Goal: Task Accomplishment & Management: Use online tool/utility

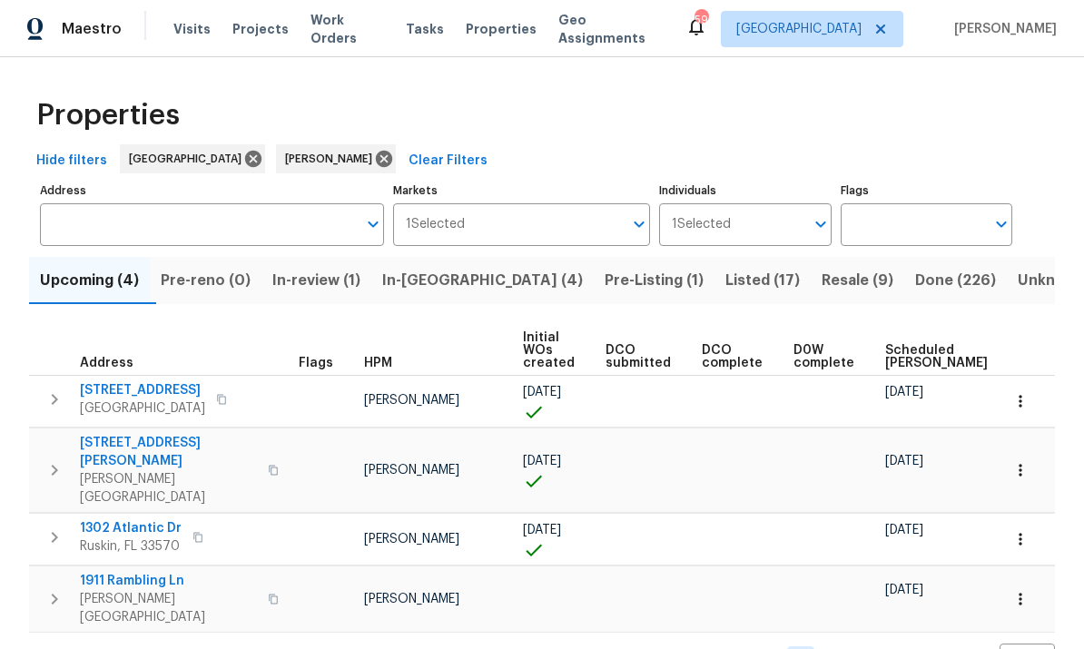
click at [333, 289] on span "In-review (1)" at bounding box center [316, 280] width 88 height 25
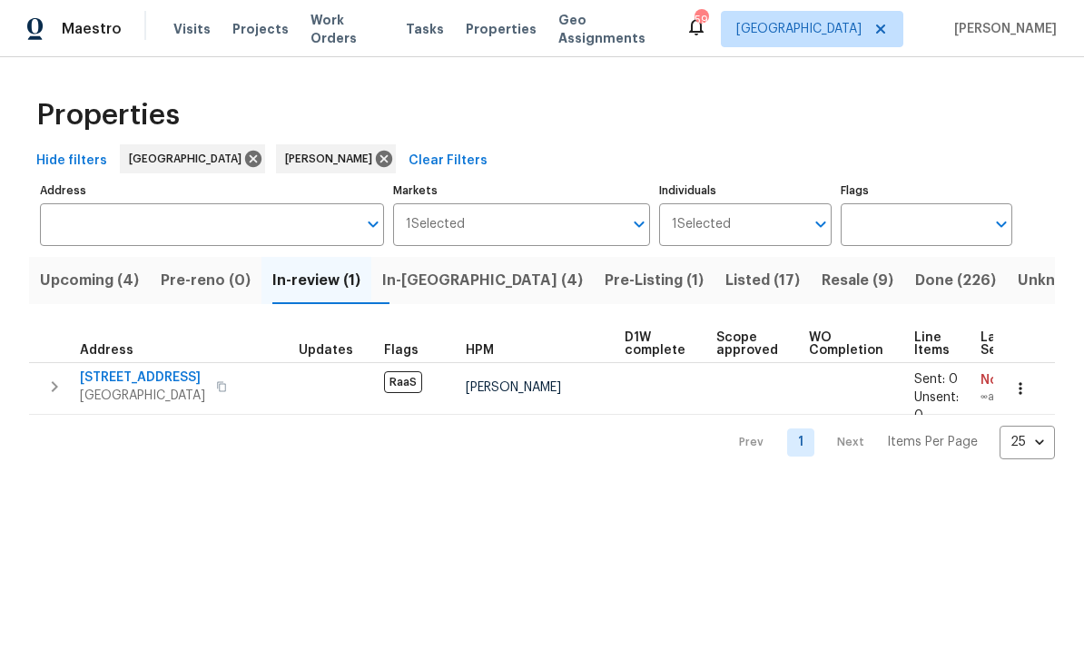
click at [218, 386] on icon "button" at bounding box center [221, 386] width 9 height 10
click at [216, 391] on icon "button" at bounding box center [221, 386] width 11 height 11
click at [88, 283] on span "Upcoming (4)" at bounding box center [89, 280] width 99 height 25
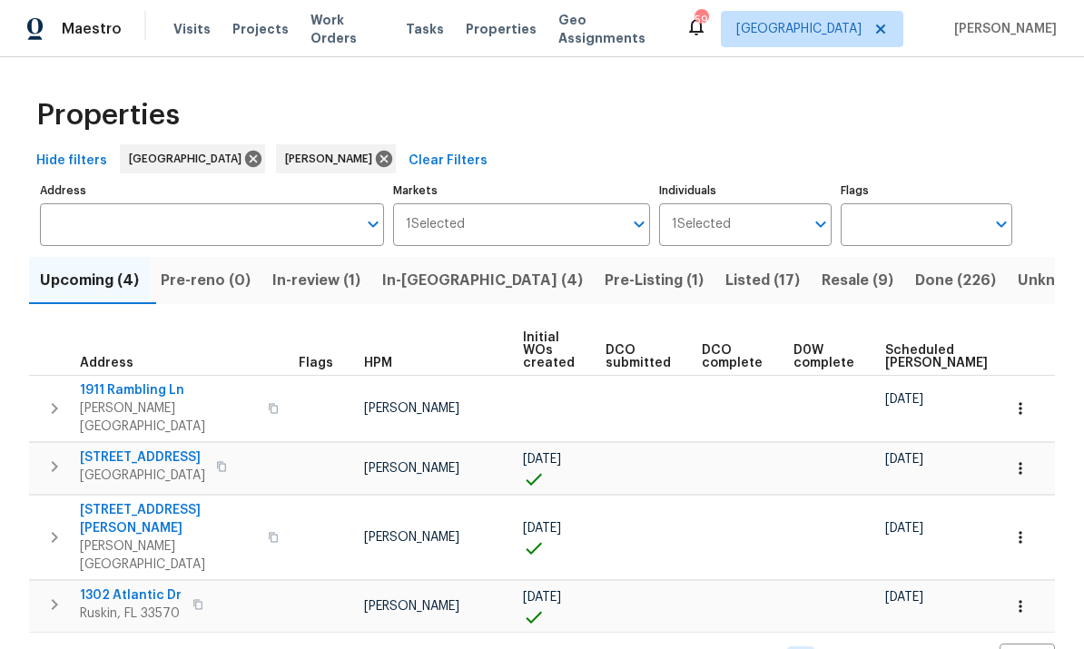
scroll to position [11, 0]
click at [114, 381] on span "1911 Rambling Ln" at bounding box center [168, 390] width 177 height 18
click at [452, 274] on span "In-reno (4)" at bounding box center [482, 280] width 201 height 25
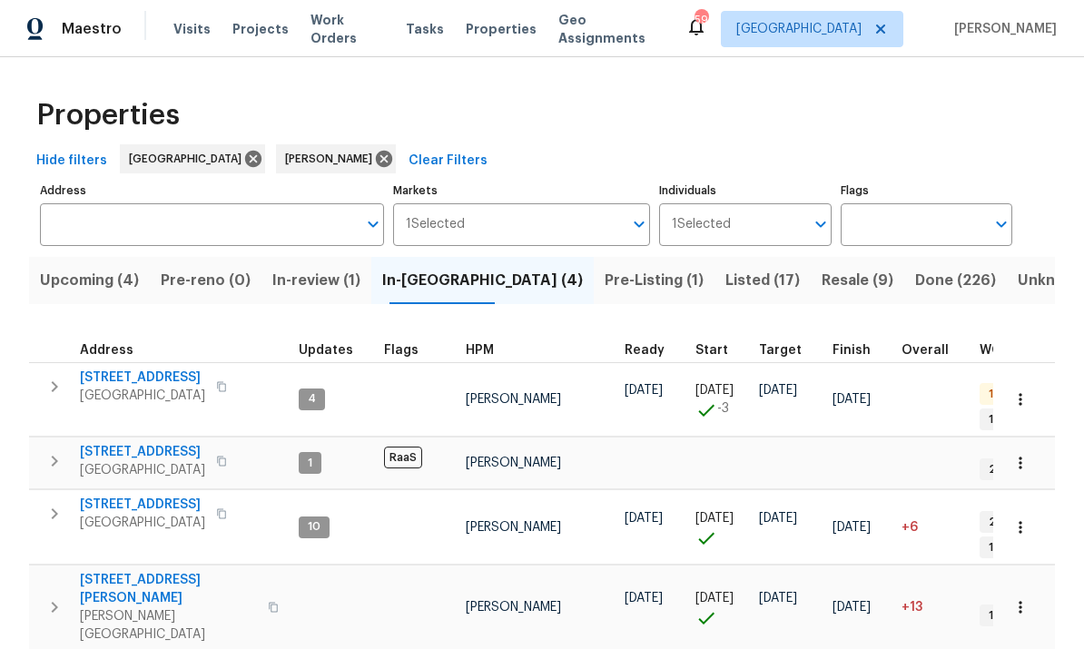
click at [116, 443] on span "7220 53rd Pl E" at bounding box center [142, 452] width 125 height 18
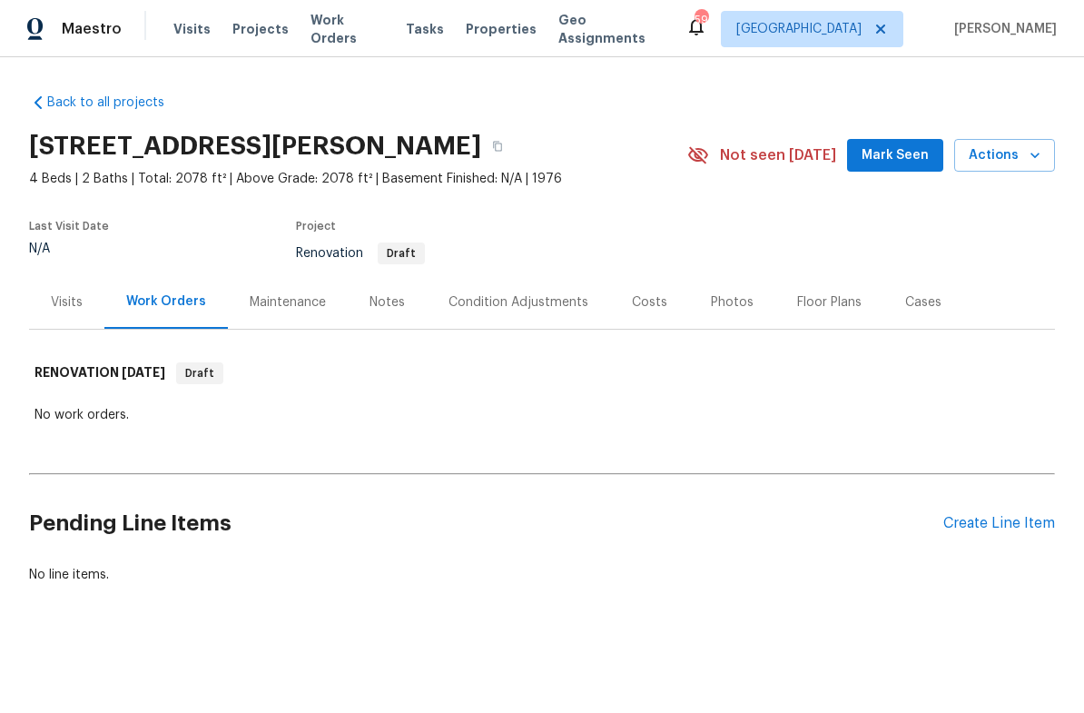
click at [66, 306] on div "Visits" at bounding box center [67, 302] width 32 height 18
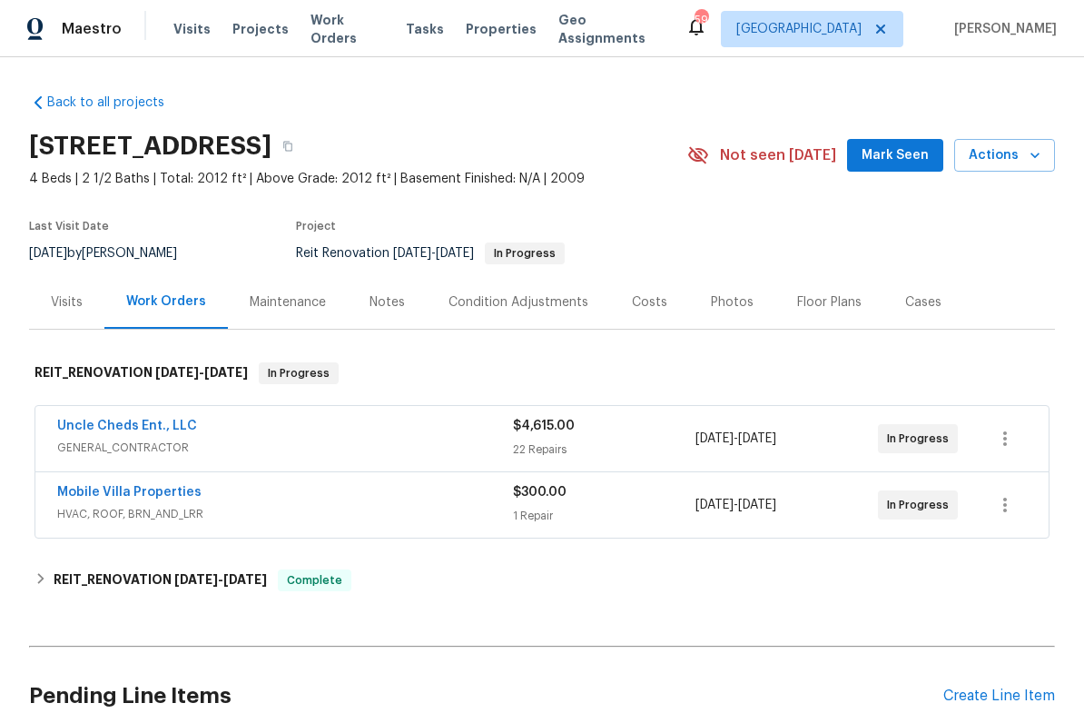
click at [385, 300] on div "Notes" at bounding box center [387, 302] width 35 height 18
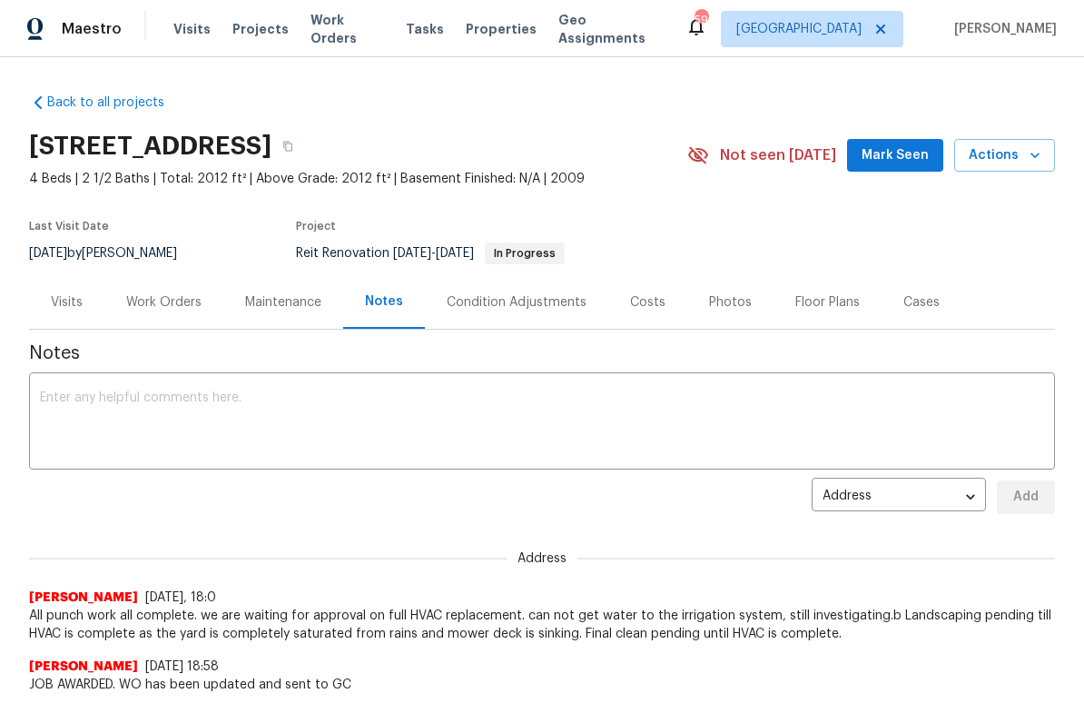
click at [92, 420] on textarea at bounding box center [542, 423] width 1004 height 64
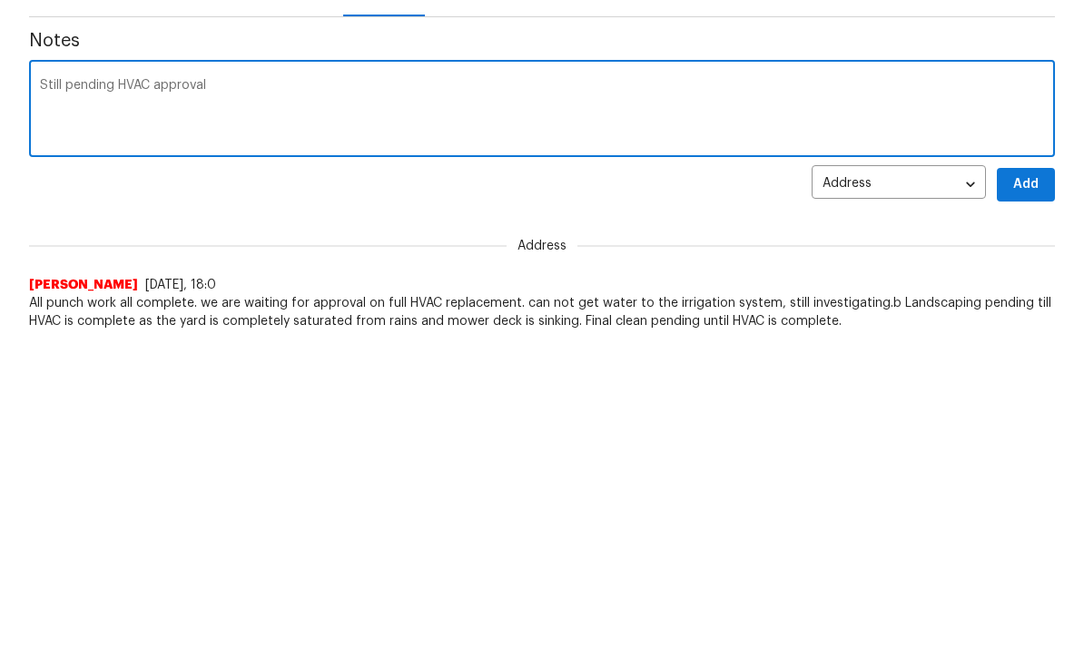
type textarea "Still pending HVAC approval"
click at [1039, 486] on span "Add" at bounding box center [1026, 497] width 29 height 23
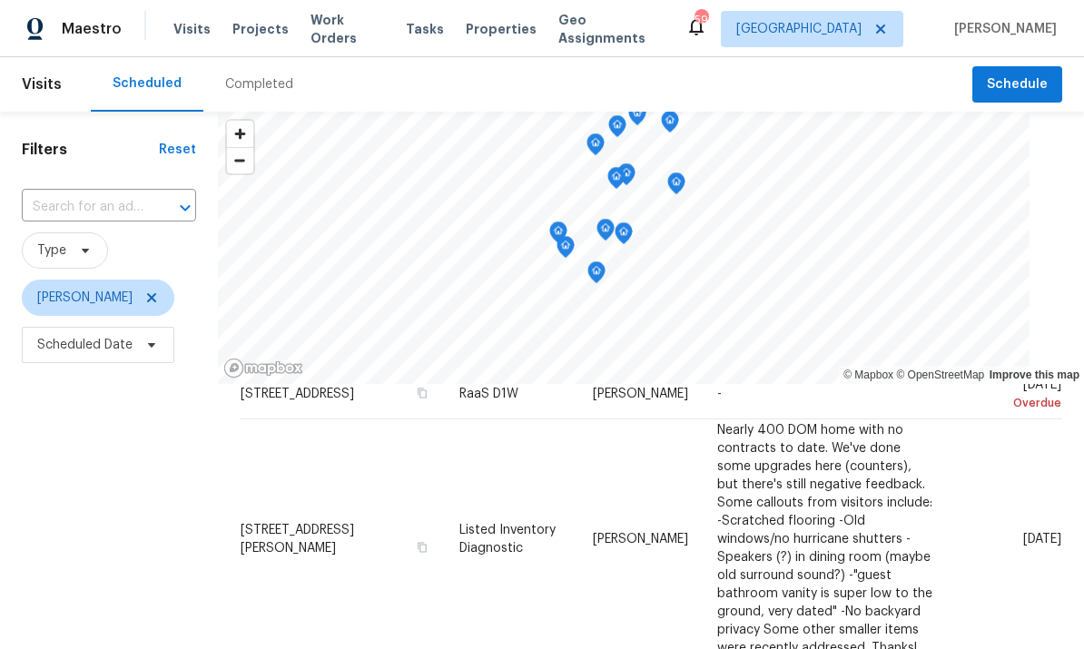
scroll to position [238, 0]
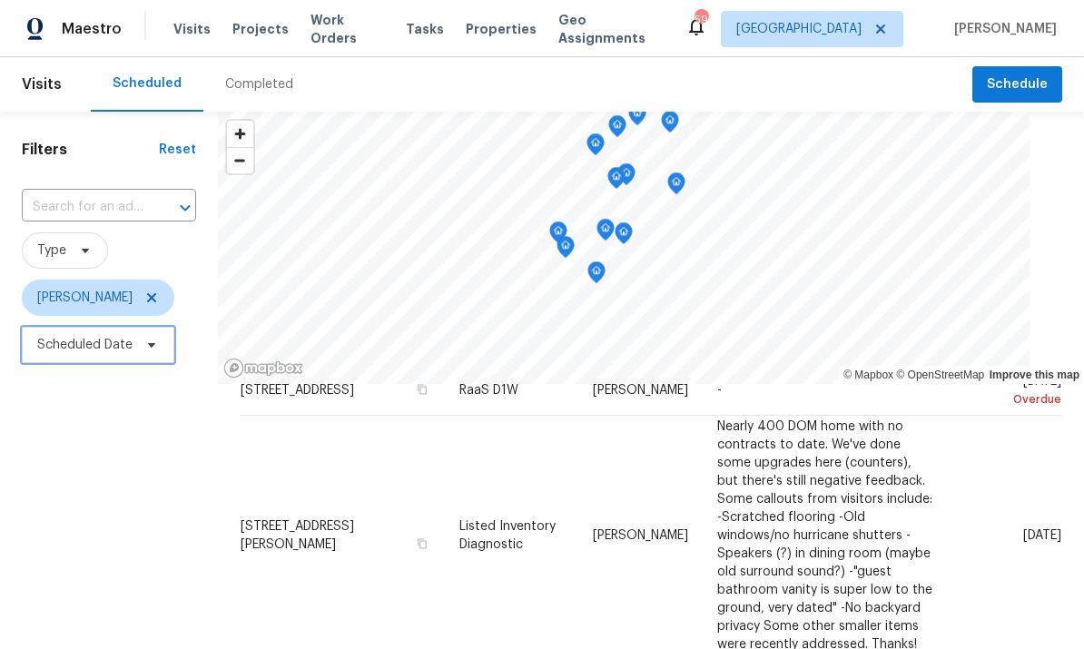
click at [64, 354] on span "Scheduled Date" at bounding box center [84, 345] width 95 height 18
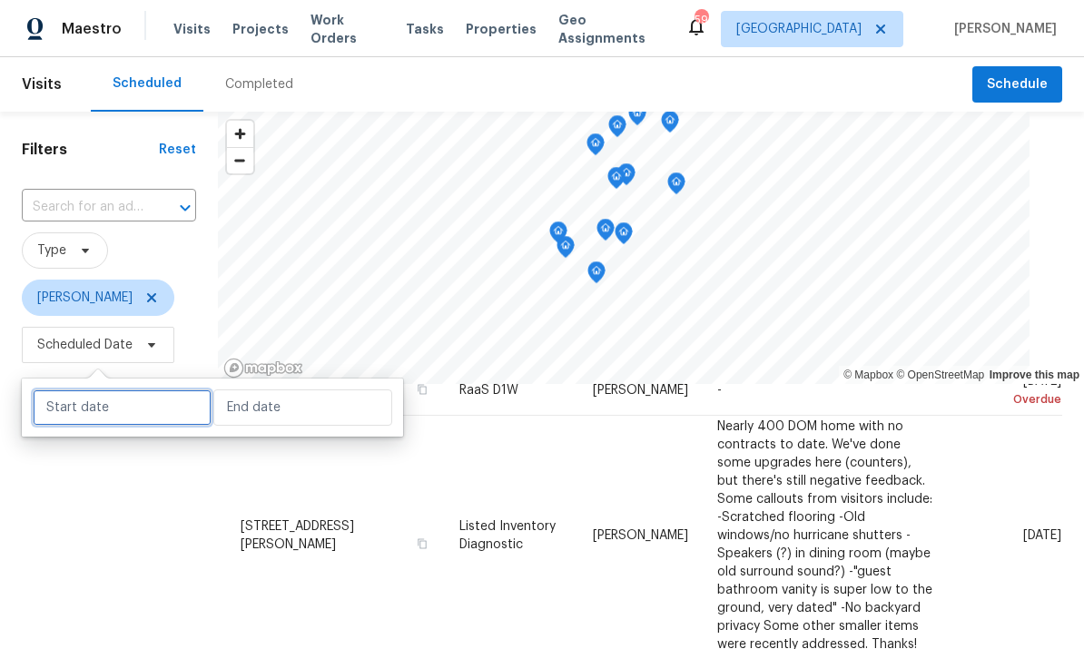
click at [45, 415] on input "text" at bounding box center [122, 408] width 179 height 36
select select "7"
select select "2025"
select select "8"
select select "2025"
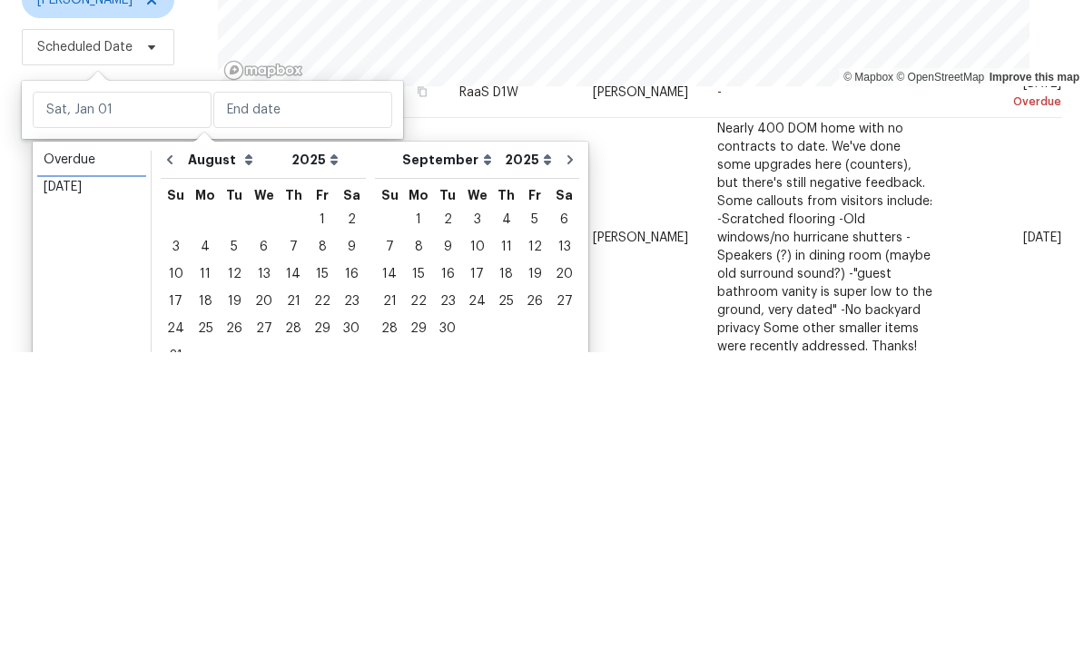
click at [61, 449] on div "Overdue" at bounding box center [92, 458] width 96 height 18
type input "Wed, Jul 30"
type input "Thu, Aug 28"
select select "6"
select select "7"
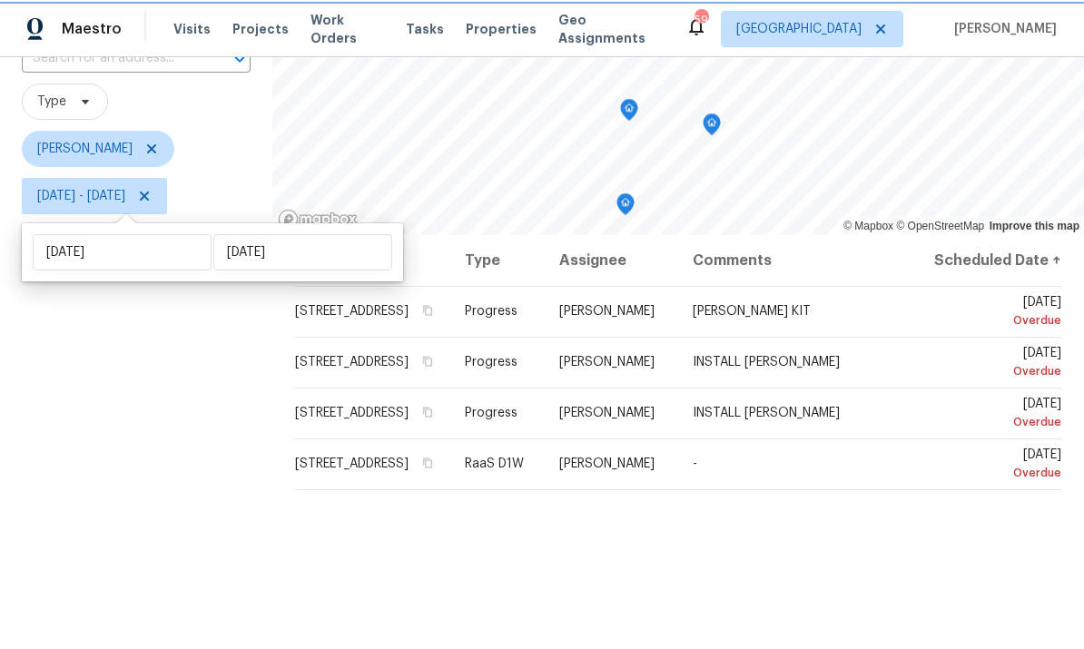
scroll to position [158, 0]
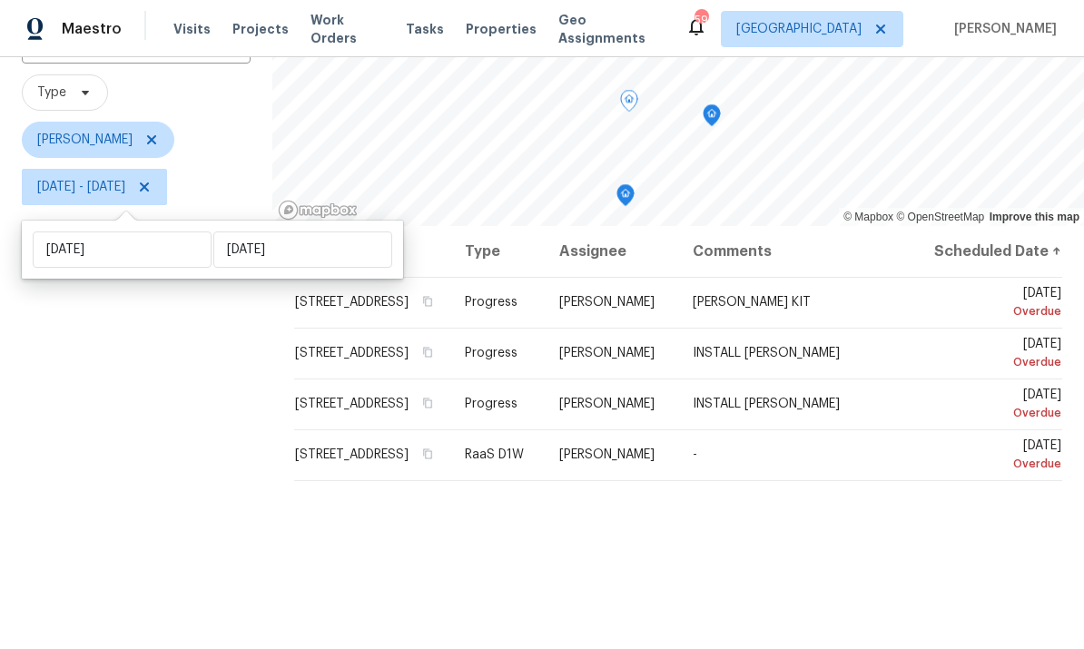
click at [0, 0] on icon at bounding box center [0, 0] width 0 height 0
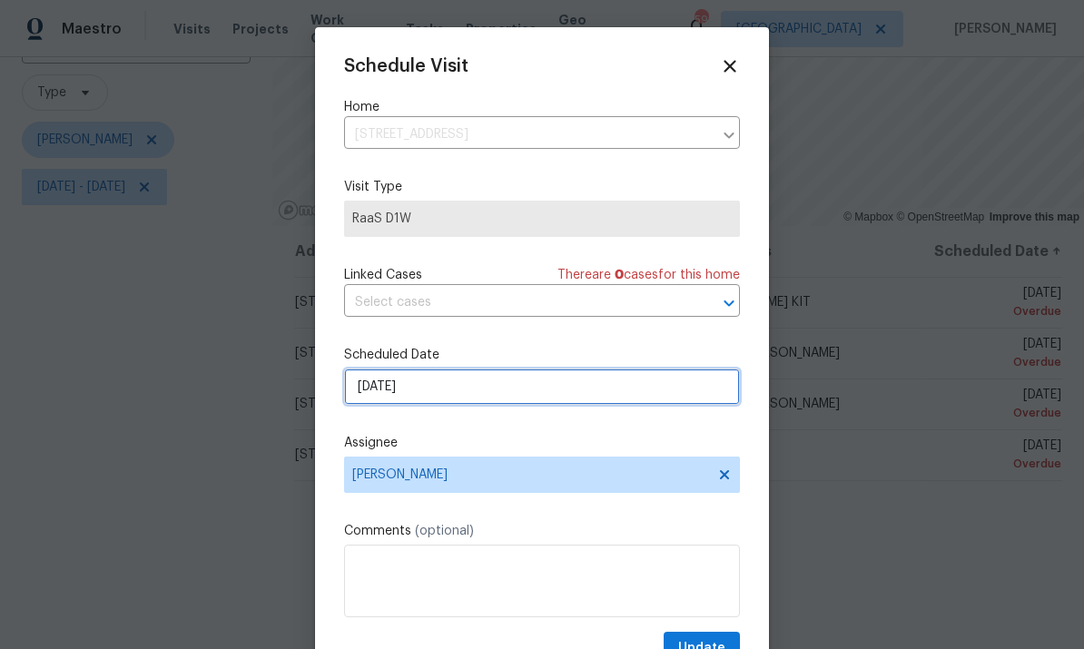
click at [368, 405] on input "8/28/2025" at bounding box center [542, 387] width 396 height 36
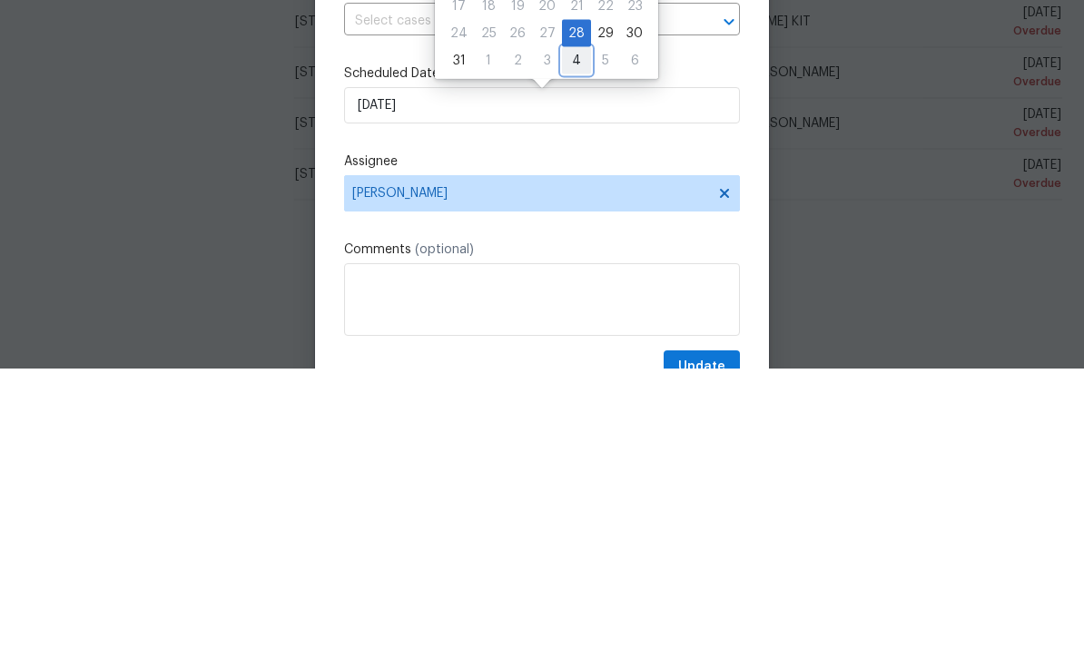
click at [574, 329] on div "4" at bounding box center [576, 341] width 29 height 25
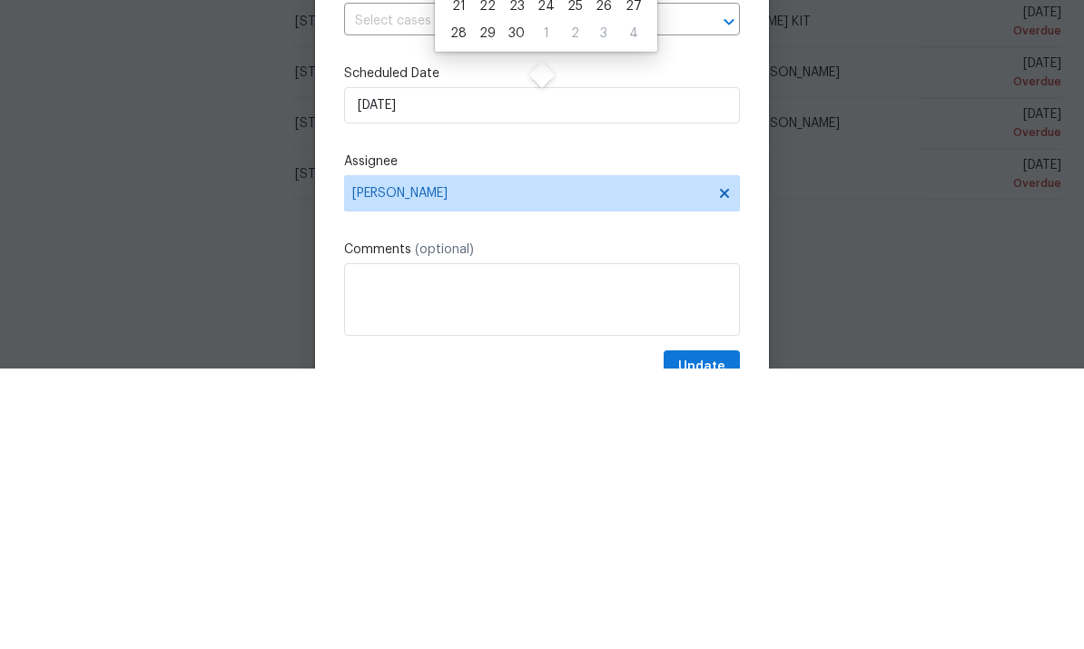
type input "9/4/2025"
select select "8"
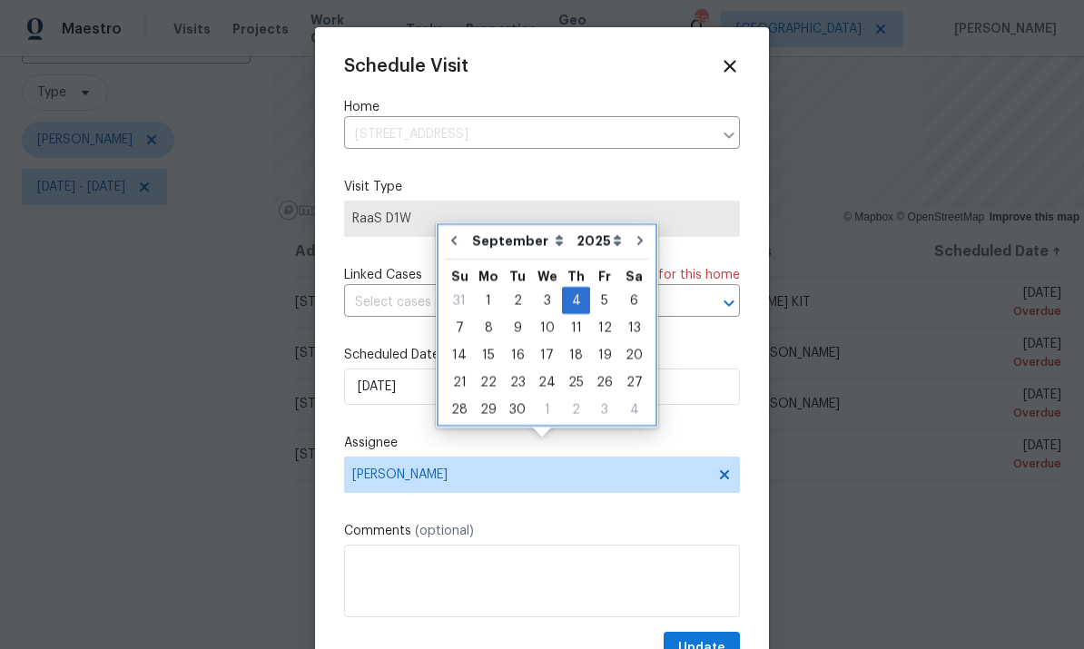
click at [453, 236] on icon "Go to previous month" at bounding box center [453, 240] width 5 height 9
type input "[DATE]"
select select "7"
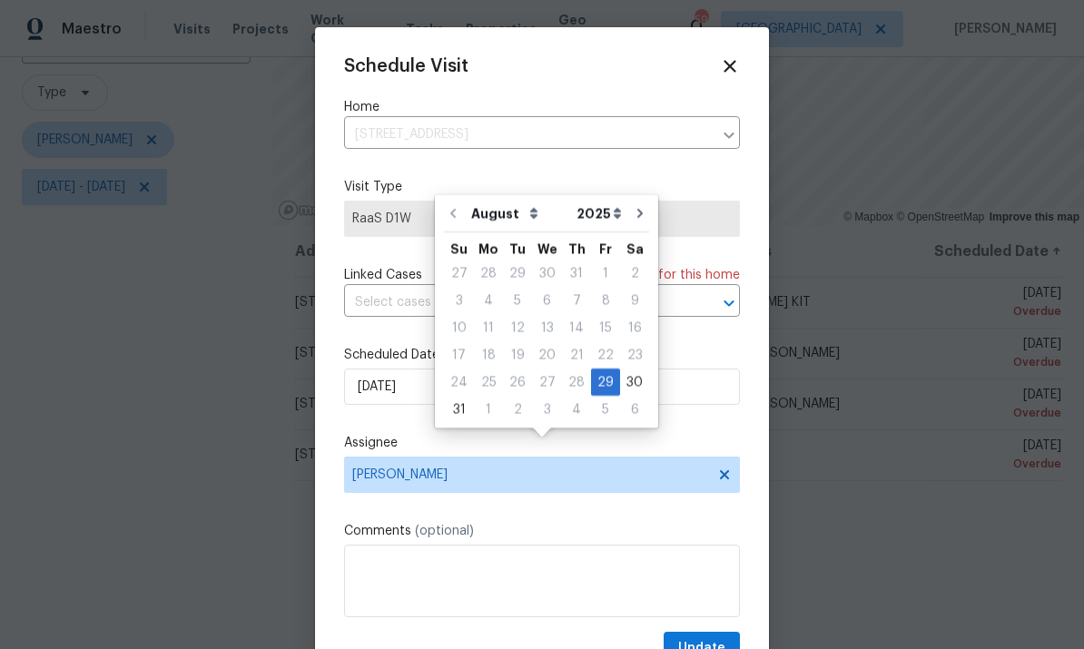
click at [883, 423] on div at bounding box center [542, 324] width 1084 height 649
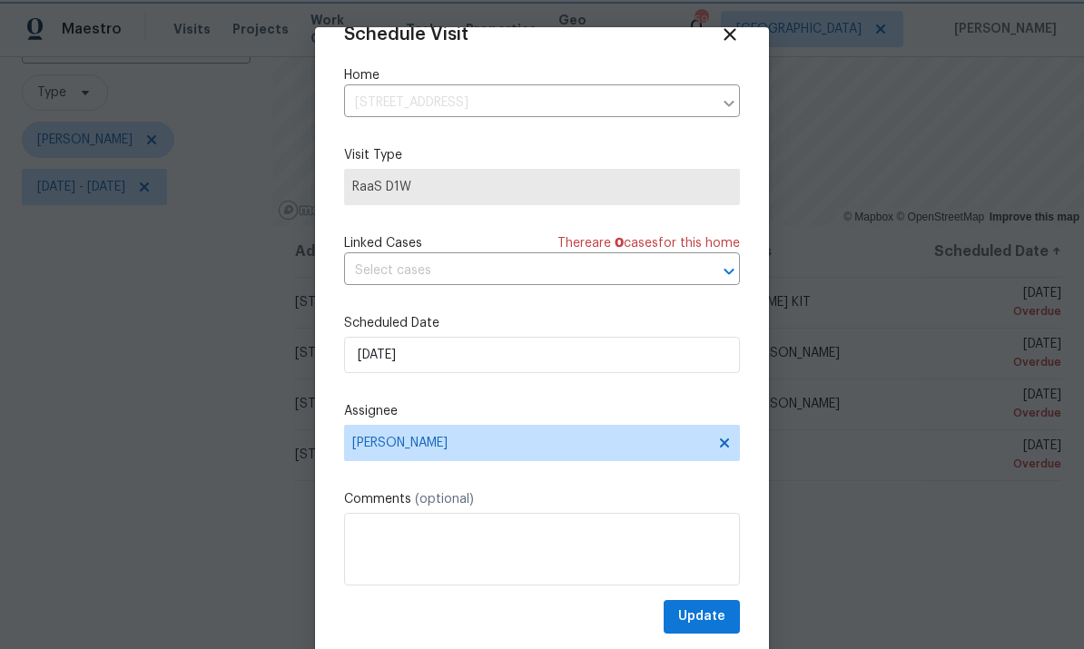
scroll to position [35, 0]
click at [713, 612] on span "Update" at bounding box center [701, 617] width 47 height 23
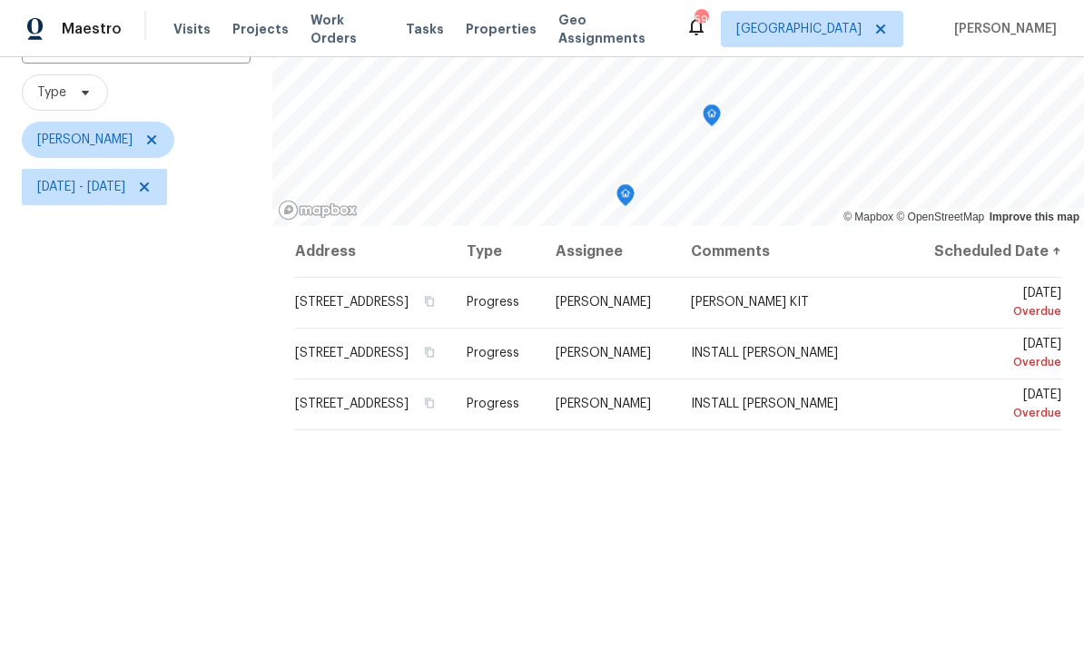
click at [0, 0] on icon at bounding box center [0, 0] width 0 height 0
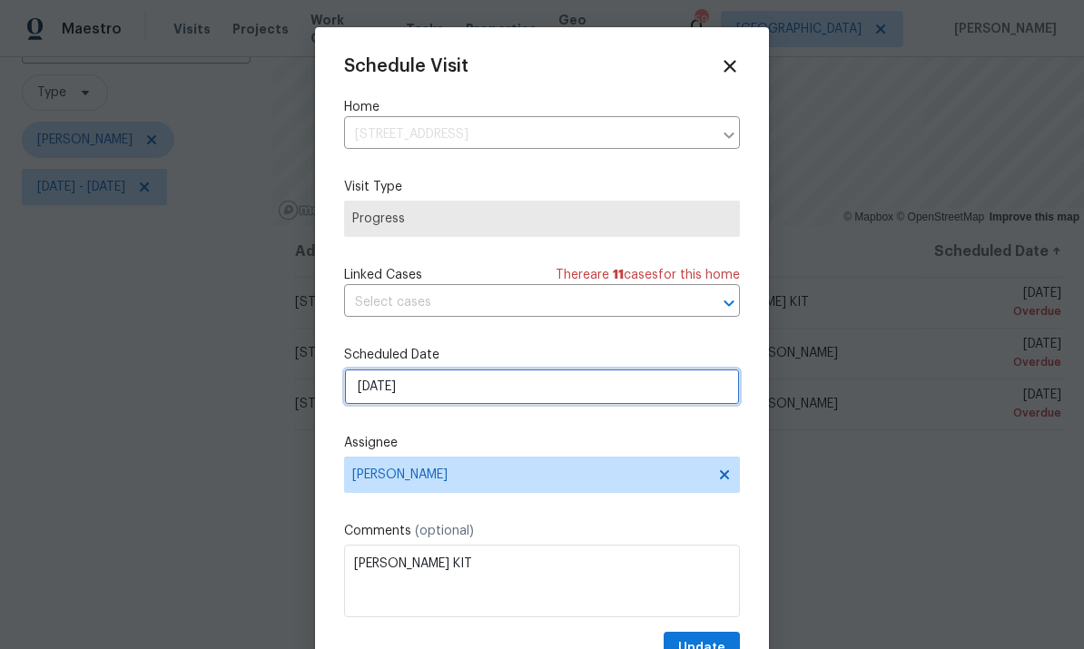
click at [384, 401] on input "8/27/2025" at bounding box center [542, 387] width 396 height 36
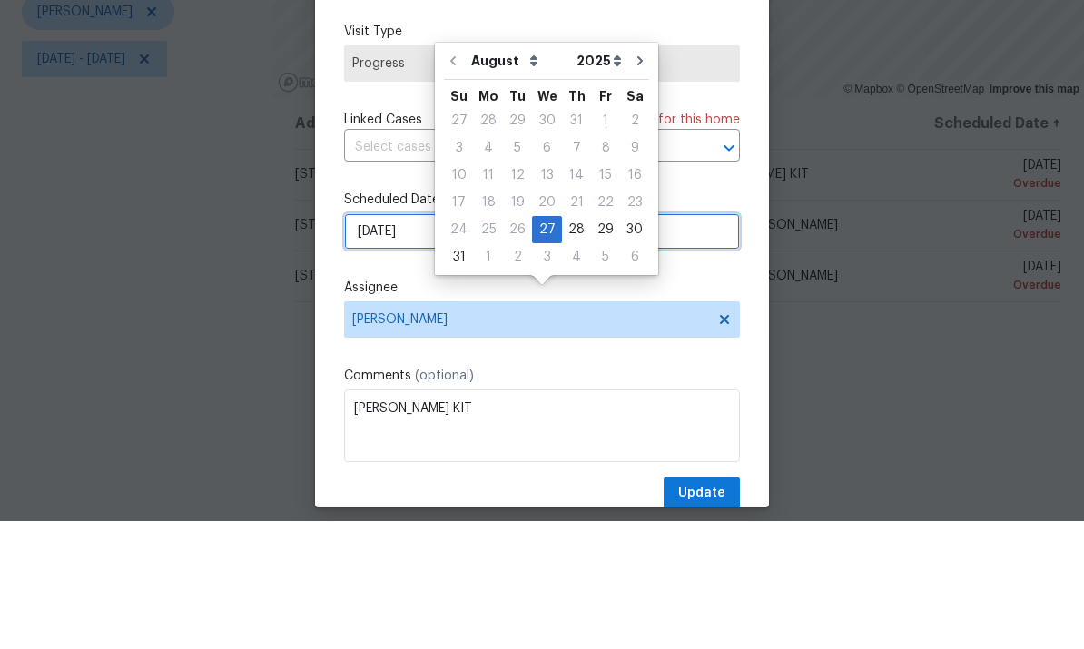
scroll to position [29, 0]
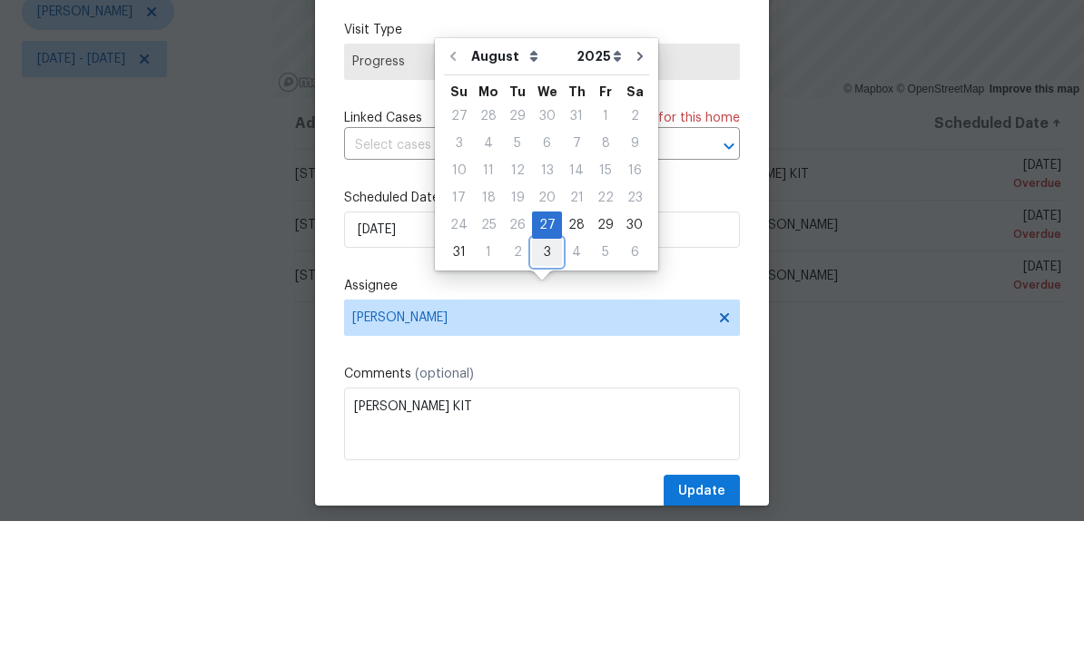
click at [539, 368] on div "3" at bounding box center [547, 380] width 30 height 25
type input "9/3/2025"
select select "8"
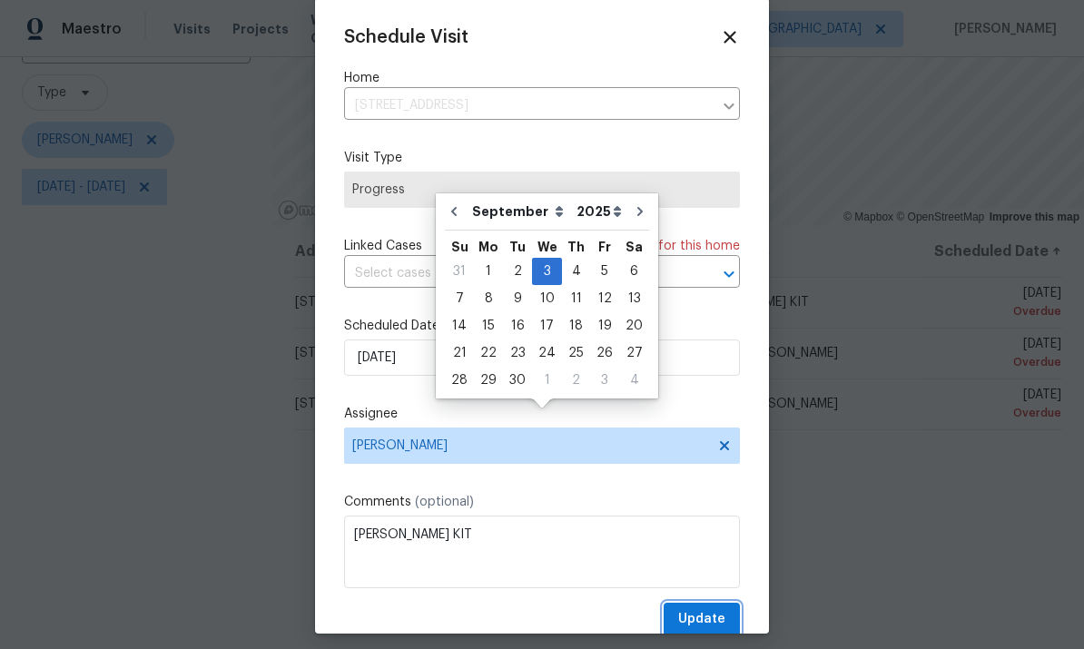
click at [693, 617] on span "Update" at bounding box center [701, 620] width 47 height 23
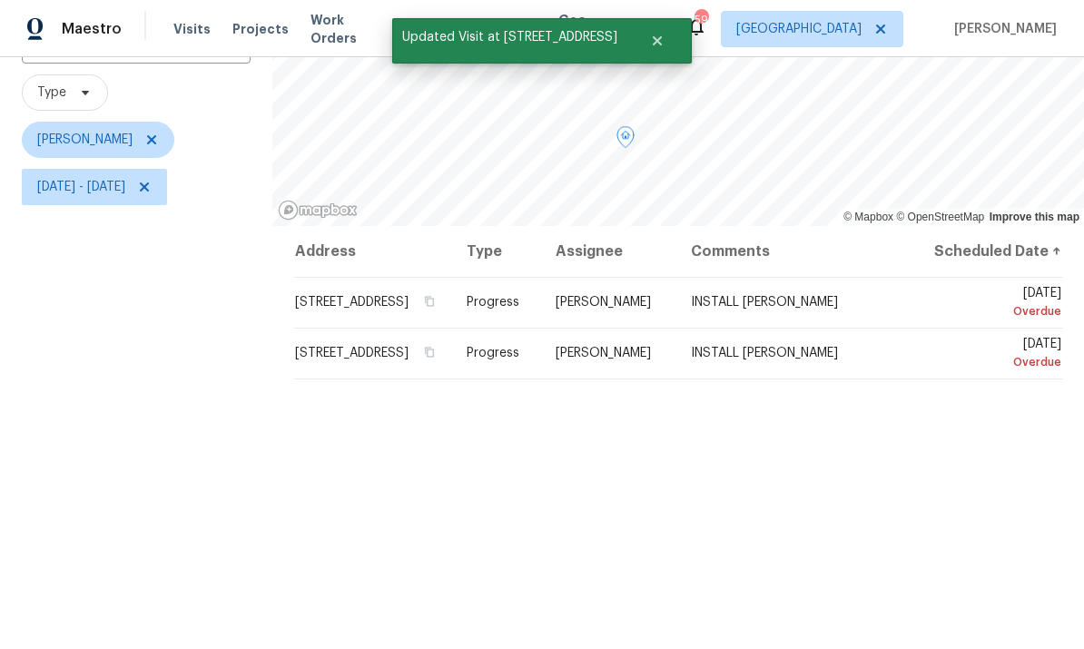
click at [0, 0] on icon at bounding box center [0, 0] width 0 height 0
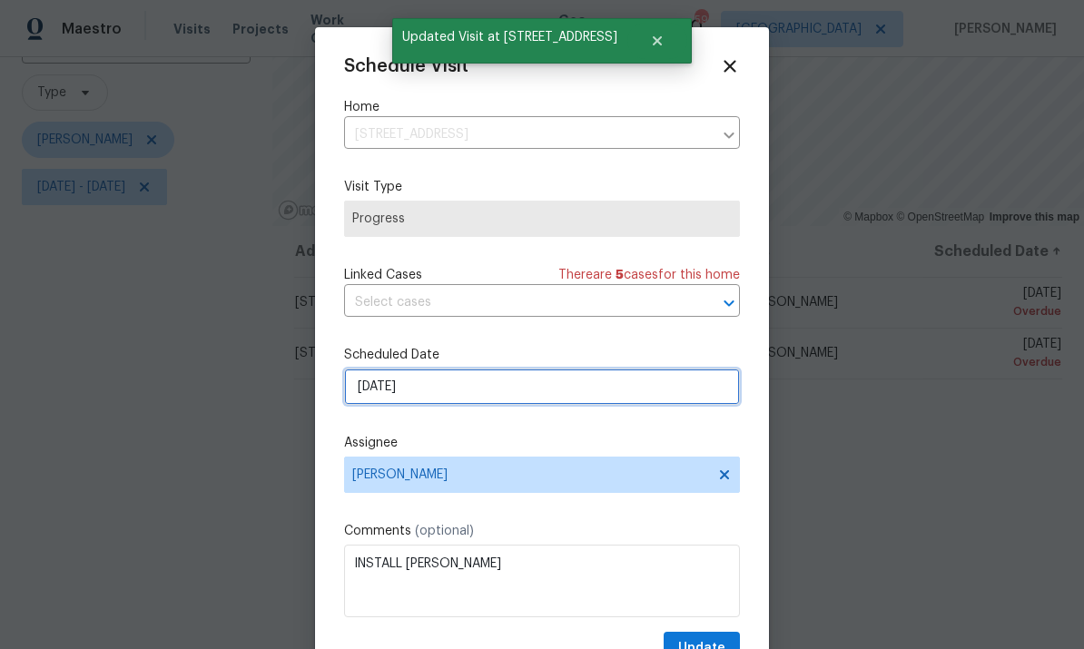
click at [376, 391] on input "8/27/2025" at bounding box center [542, 387] width 396 height 36
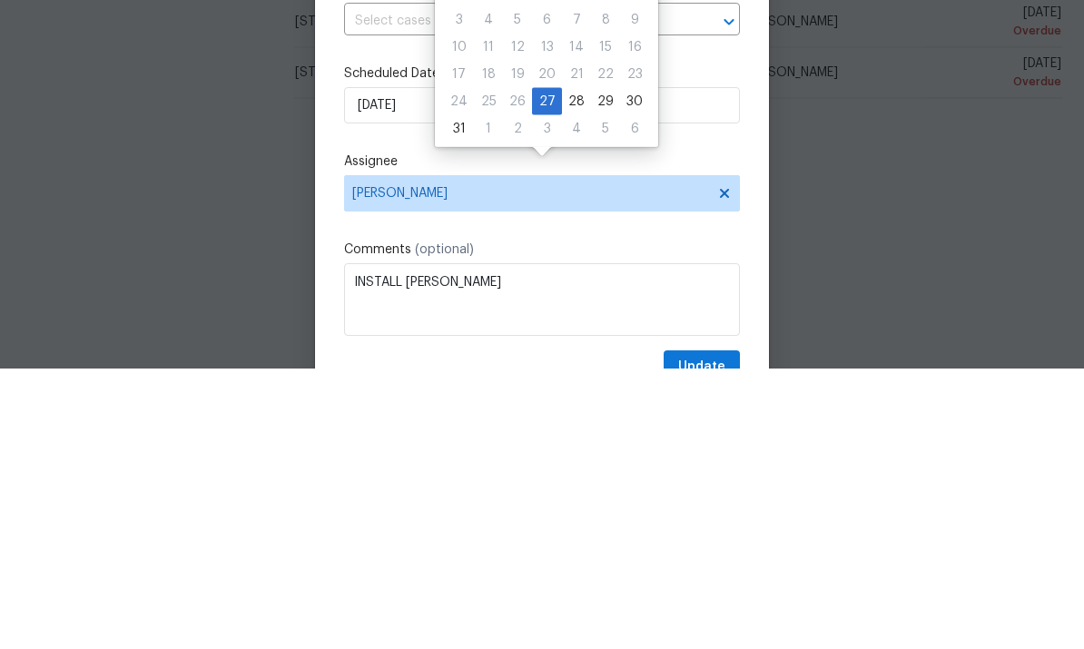
click at [172, 50] on div at bounding box center [542, 324] width 1084 height 649
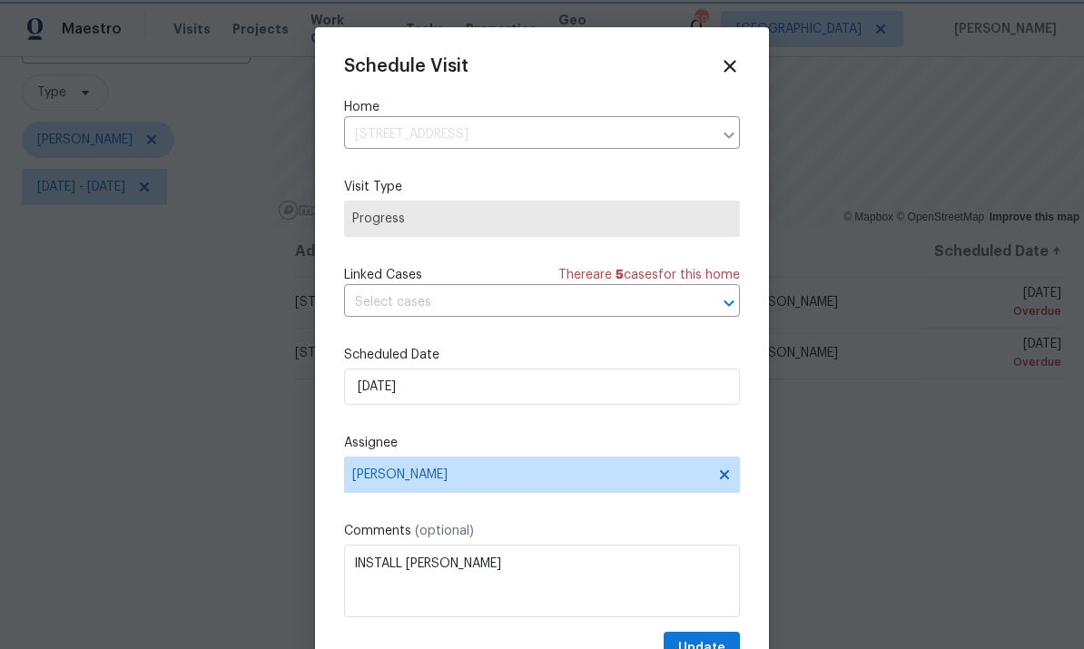
scroll to position [0, 0]
click at [623, 386] on input "8/27/2025" at bounding box center [542, 387] width 396 height 36
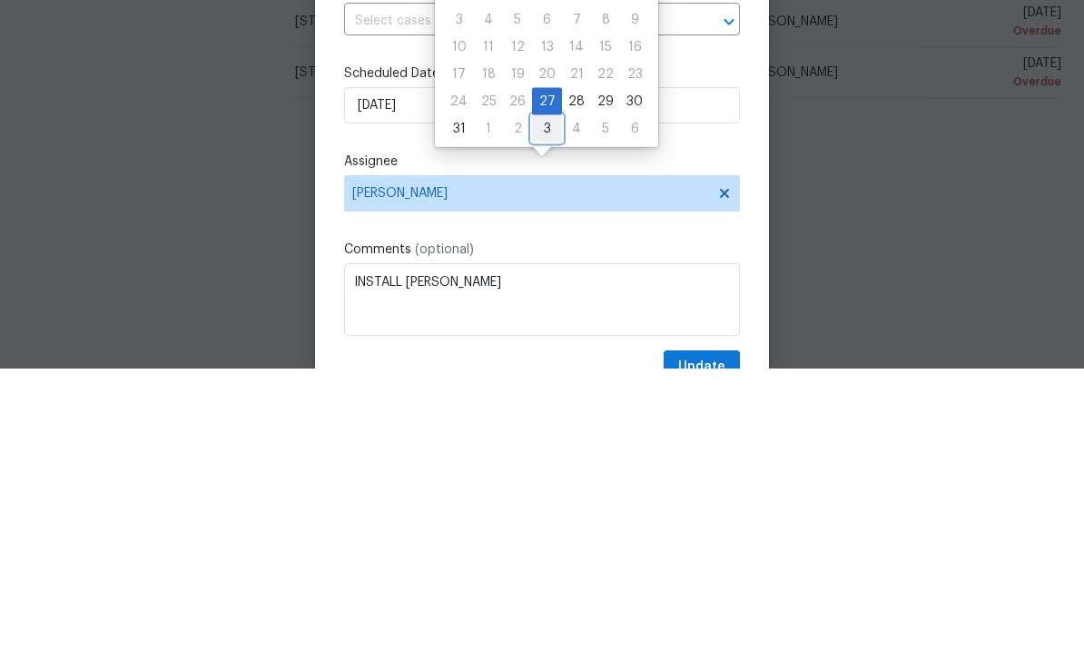
click at [540, 397] on div "3" at bounding box center [547, 409] width 30 height 25
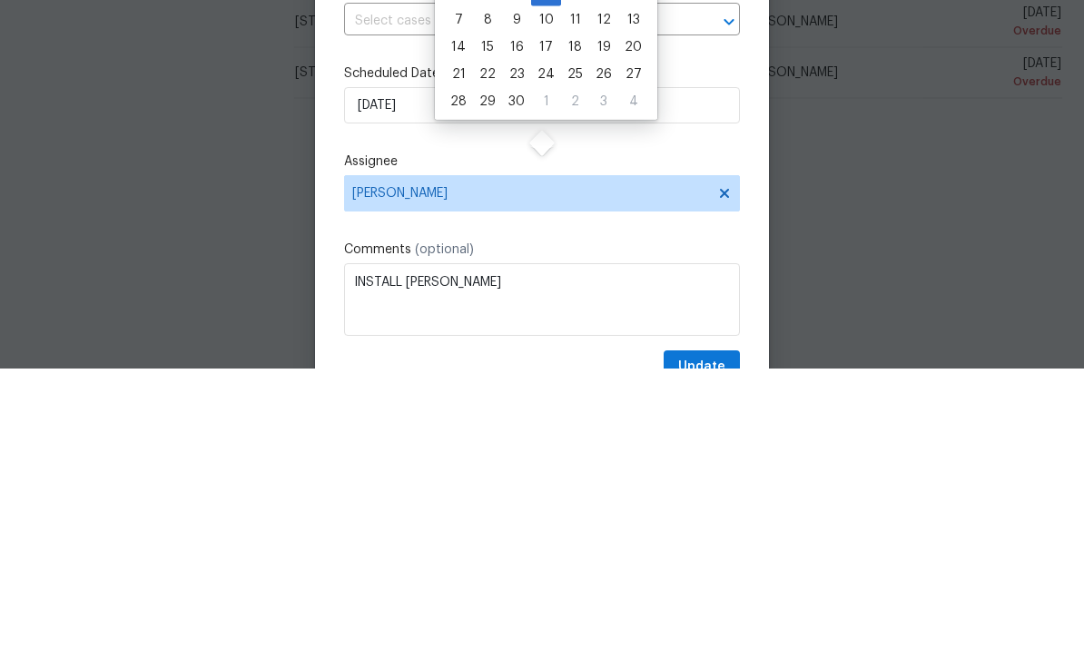
type input "9/3/2025"
select select "8"
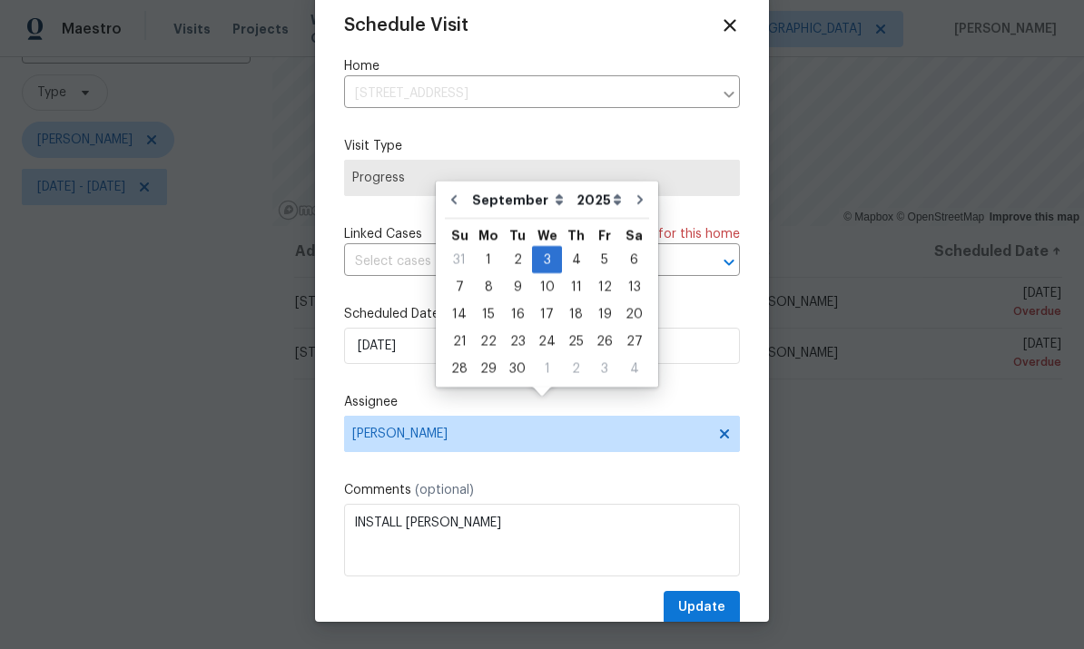
scroll to position [41, 0]
click at [712, 604] on span "Update" at bounding box center [701, 608] width 47 height 23
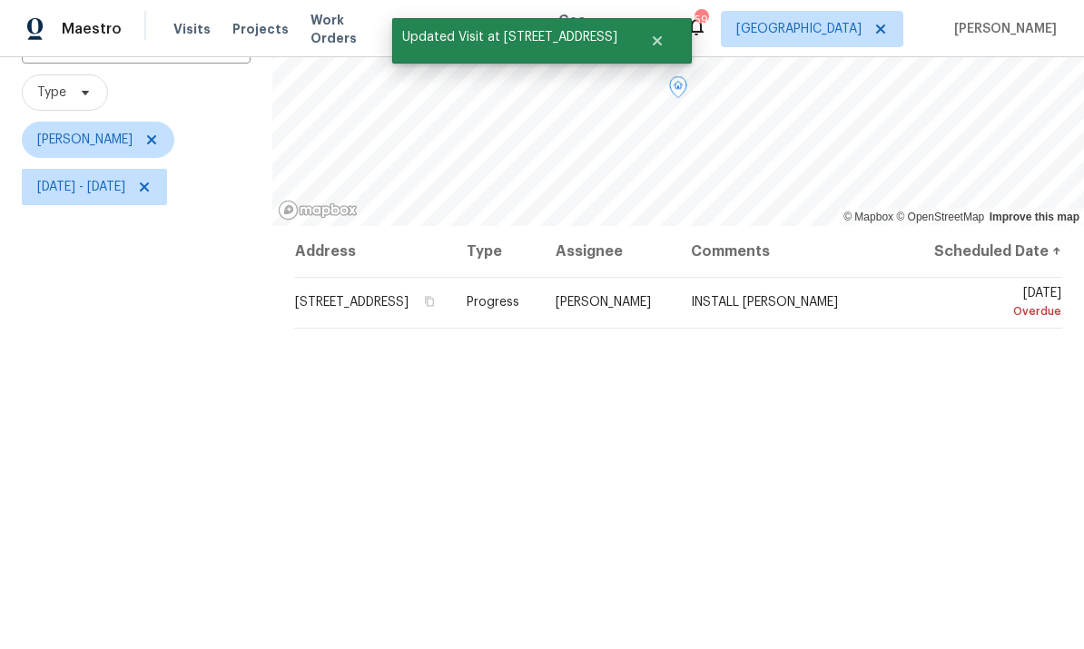
click at [0, 0] on icon at bounding box center [0, 0] width 0 height 0
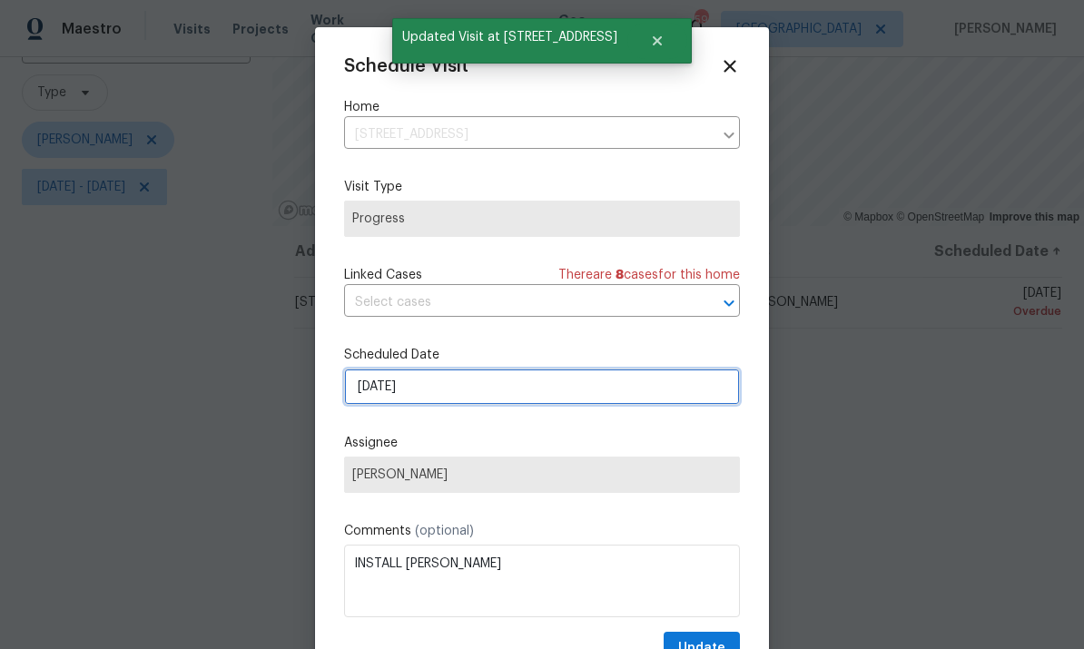
click at [377, 392] on input "8/27/2025" at bounding box center [542, 387] width 396 height 36
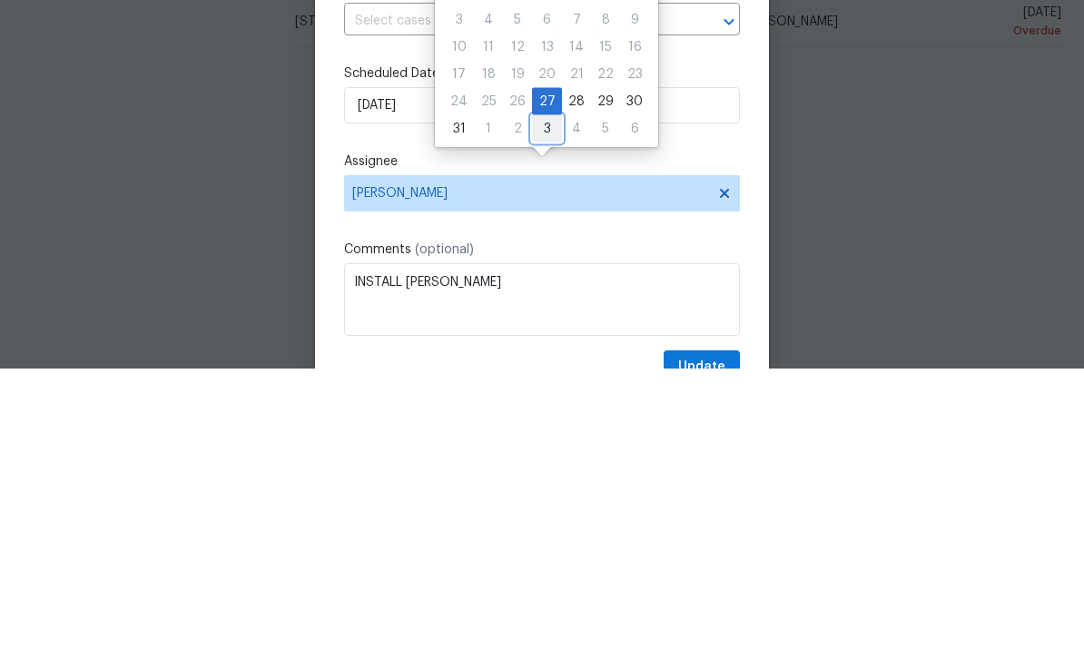
click at [542, 397] on div "3" at bounding box center [547, 409] width 30 height 25
type input "9/3/2025"
select select "8"
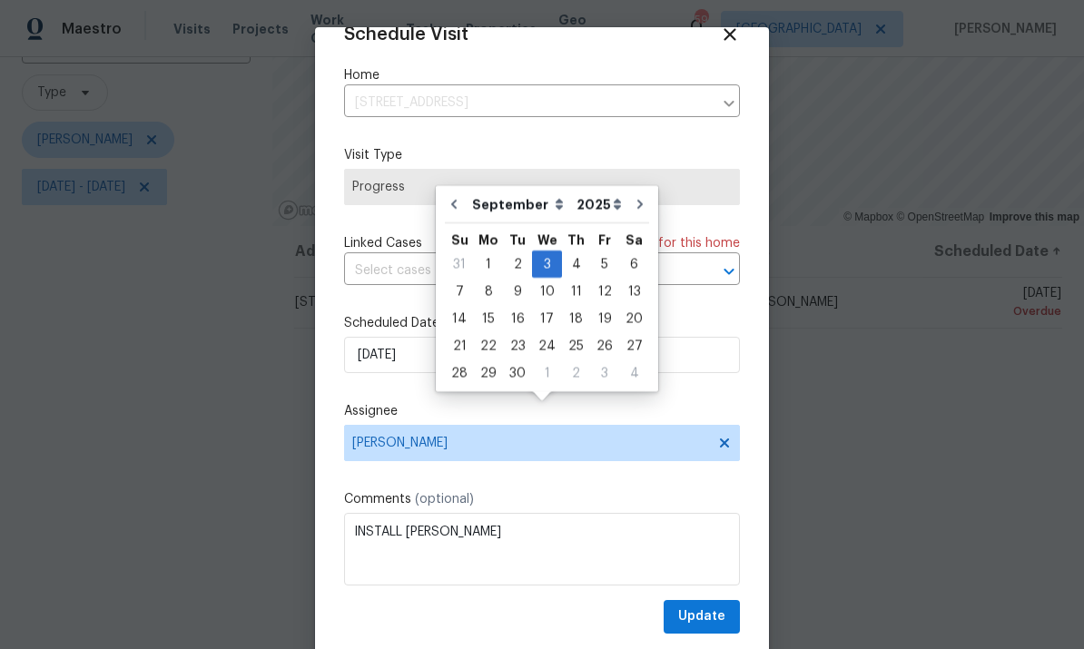
scroll to position [35, 0]
click at [717, 613] on span "Update" at bounding box center [701, 617] width 47 height 23
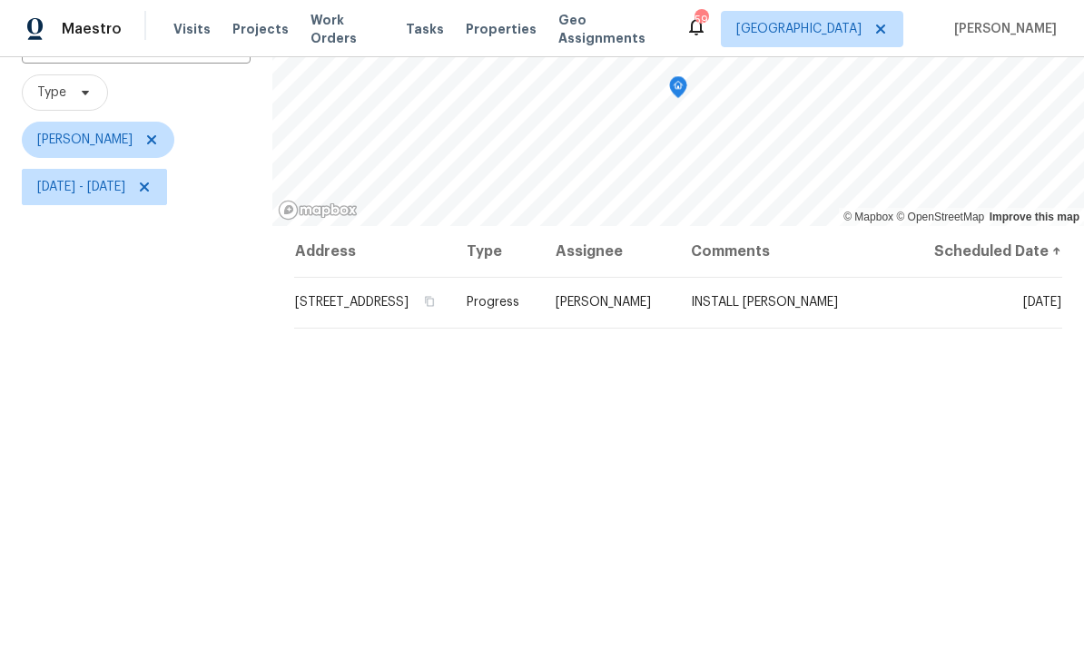
scroll to position [0, 0]
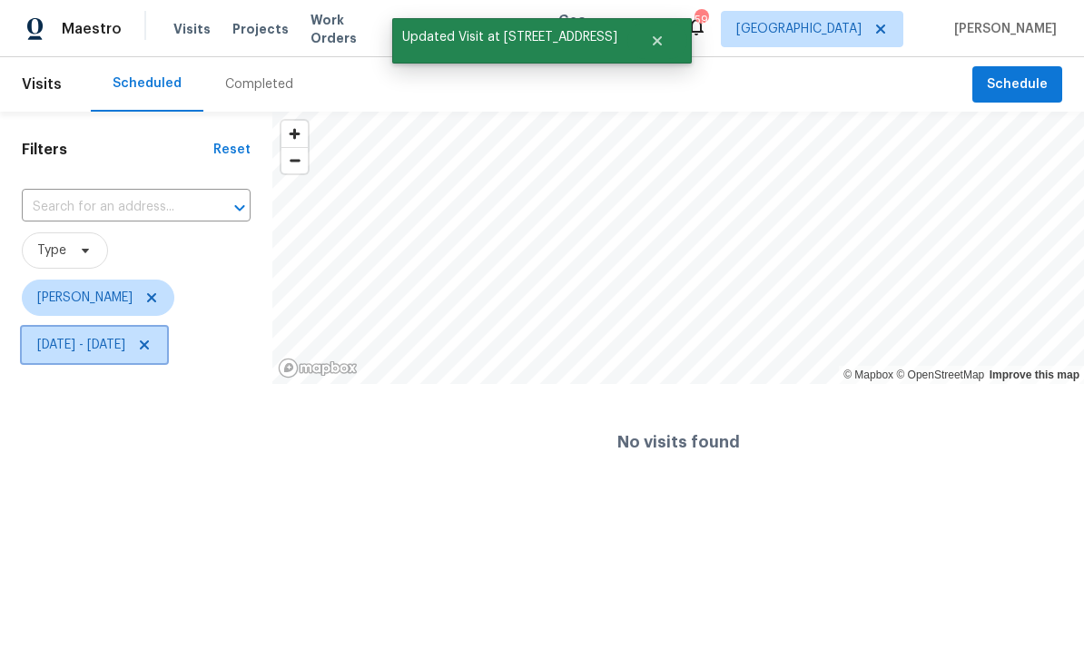
click at [77, 352] on span "Wed, Jul 30 - Thu, Aug 28" at bounding box center [81, 345] width 88 height 18
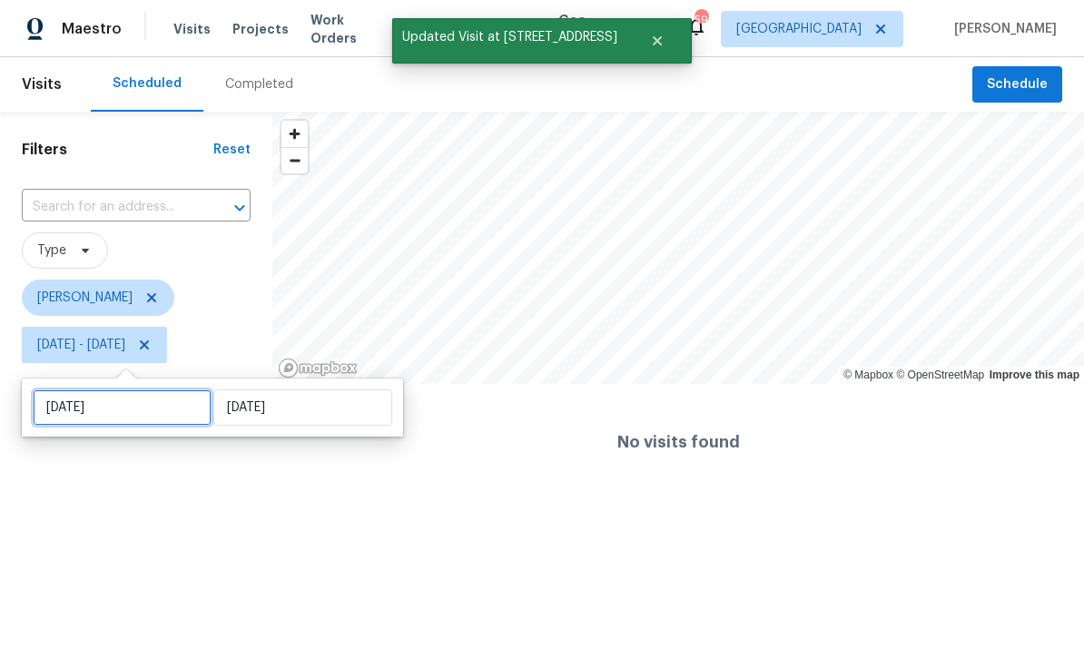
click at [72, 405] on input "Wed, Jul 30" at bounding box center [122, 408] width 179 height 36
select select "6"
select select "2025"
select select "7"
select select "2025"
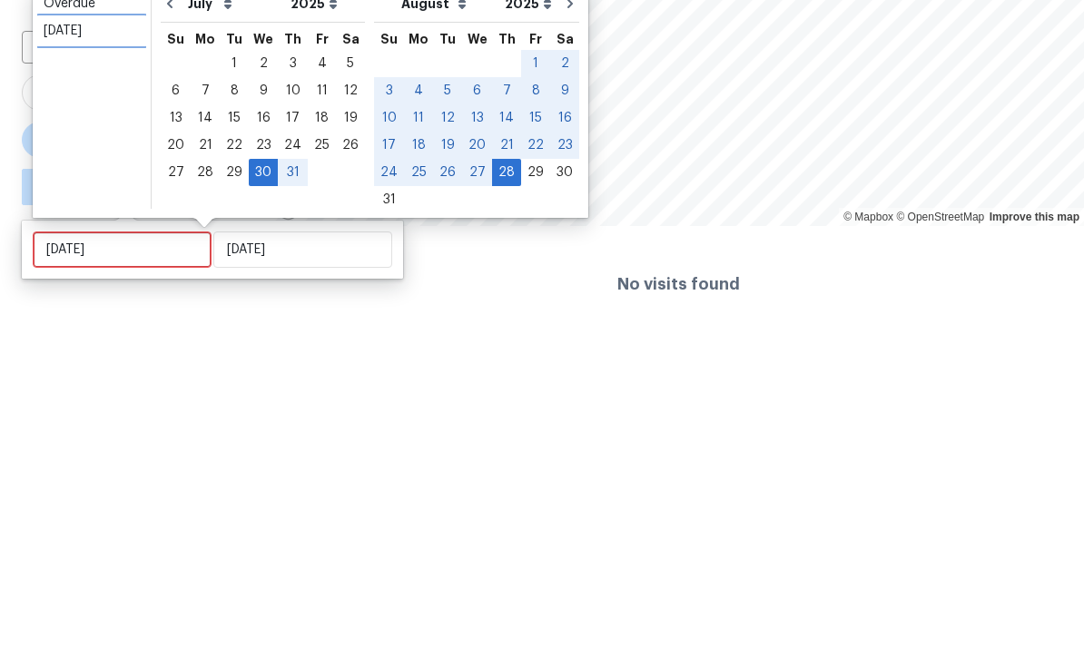
click at [56, 180] on div "Today" at bounding box center [92, 189] width 96 height 18
type input "[DATE]"
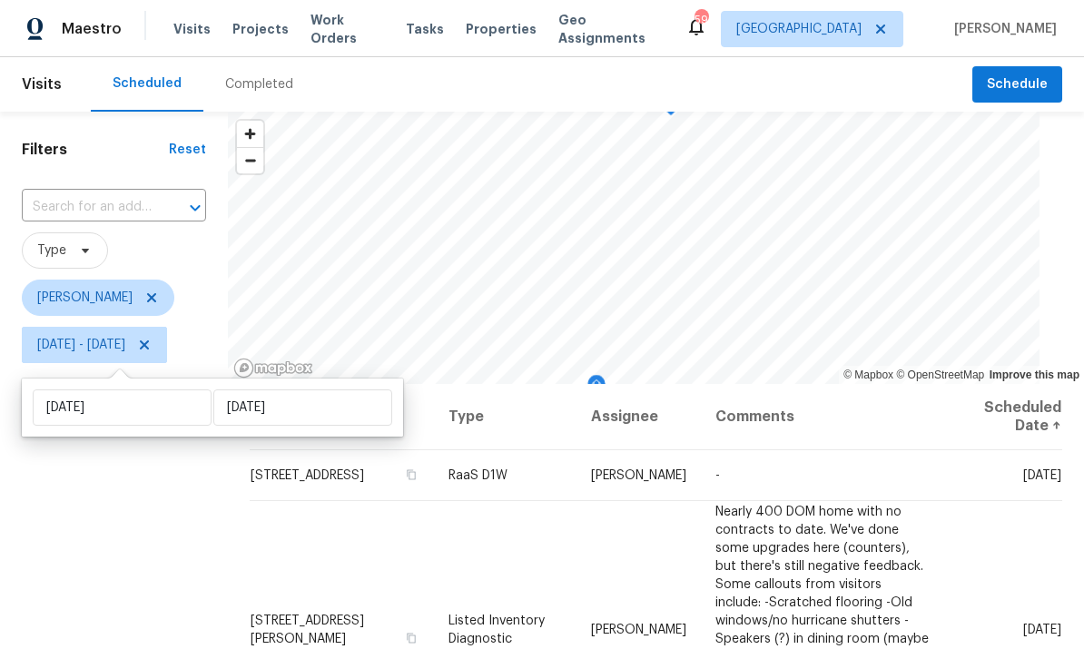
click at [76, 497] on div "Filters Reset ​ Type Paul Springer Fri, Aug 29 - Fri, Aug 29" at bounding box center [114, 508] width 228 height 792
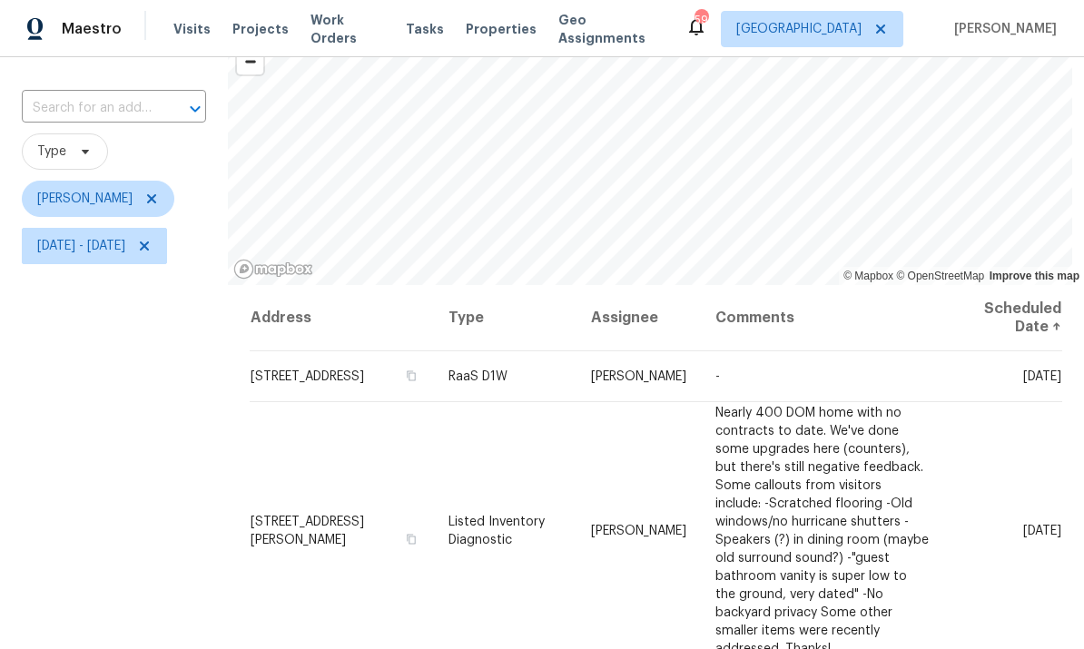
scroll to position [58, 0]
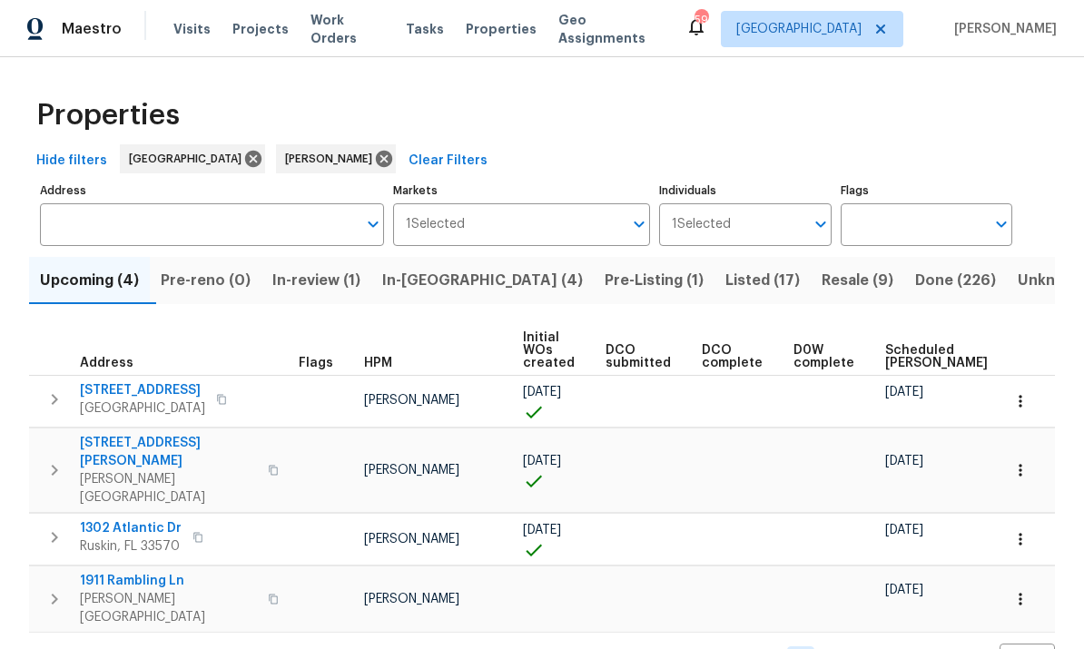
click at [726, 282] on span "Listed (17)" at bounding box center [763, 280] width 74 height 25
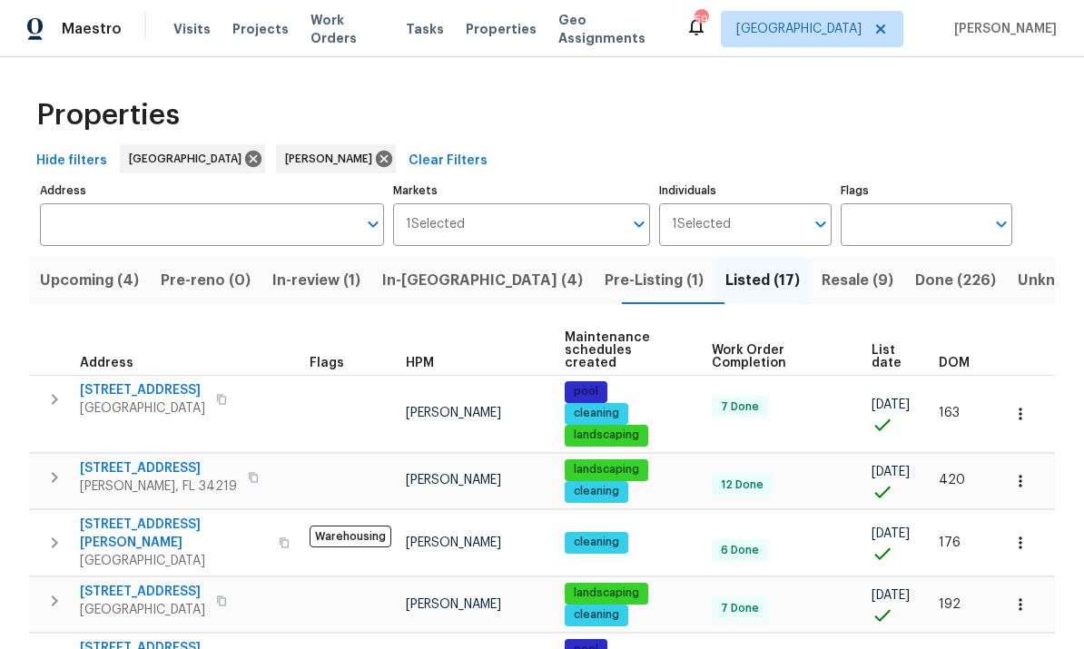
click at [242, 472] on button "button" at bounding box center [253, 477] width 22 height 25
click at [116, 460] on span "12545 Ryegrass Loop" at bounding box center [158, 469] width 157 height 18
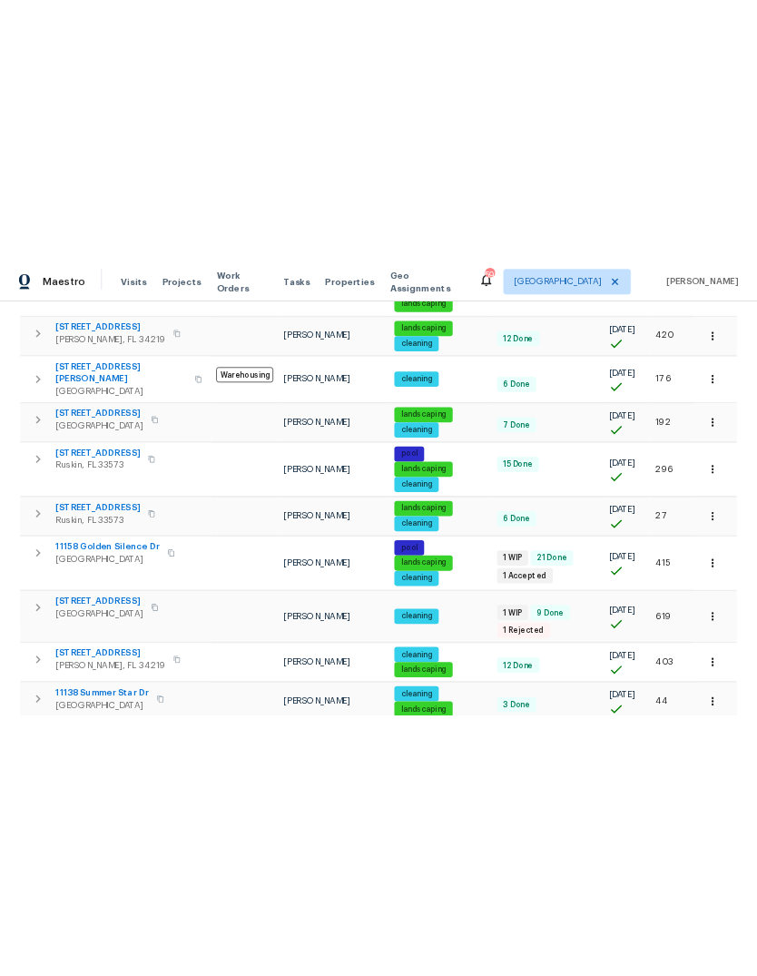
scroll to position [377, 0]
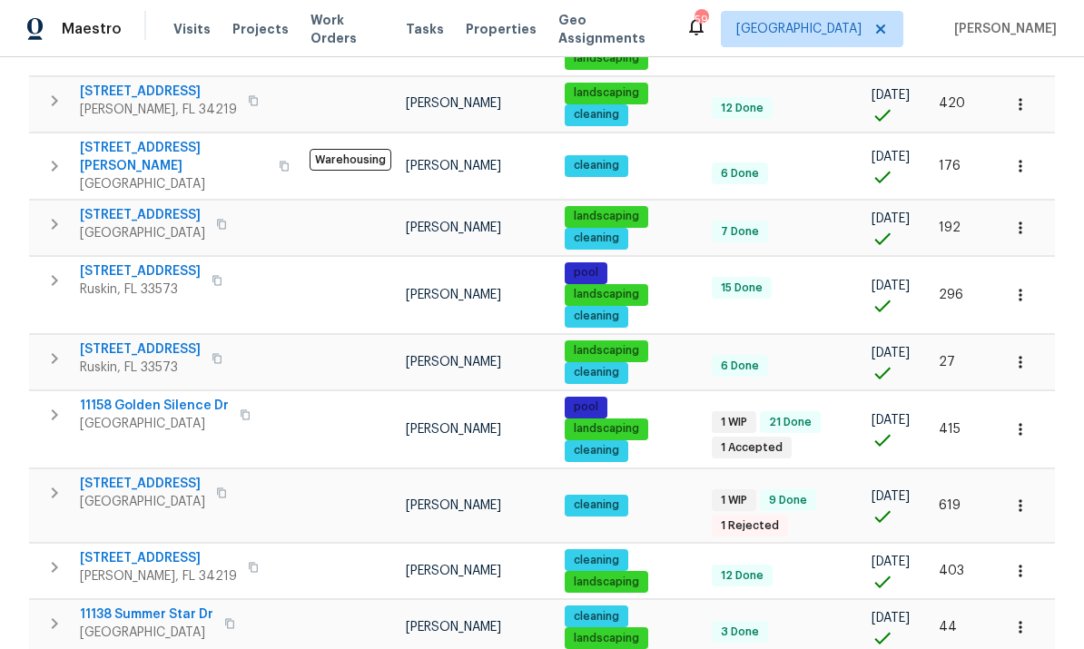
click at [125, 549] on span "2302 123rd Pl E" at bounding box center [158, 558] width 157 height 18
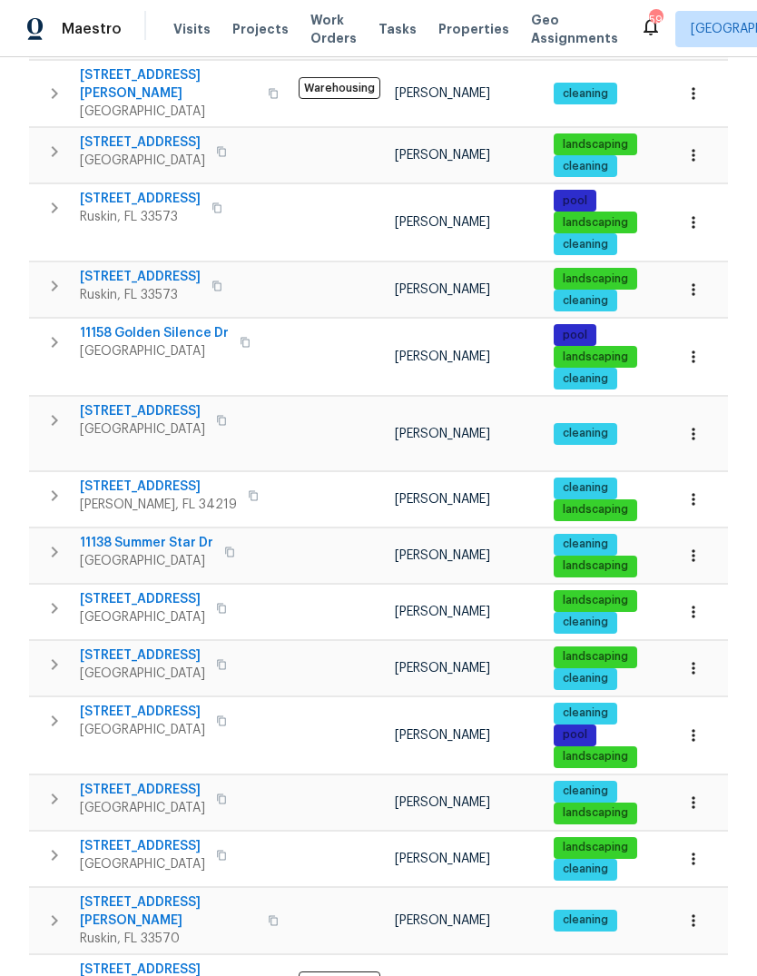
scroll to position [68, 0]
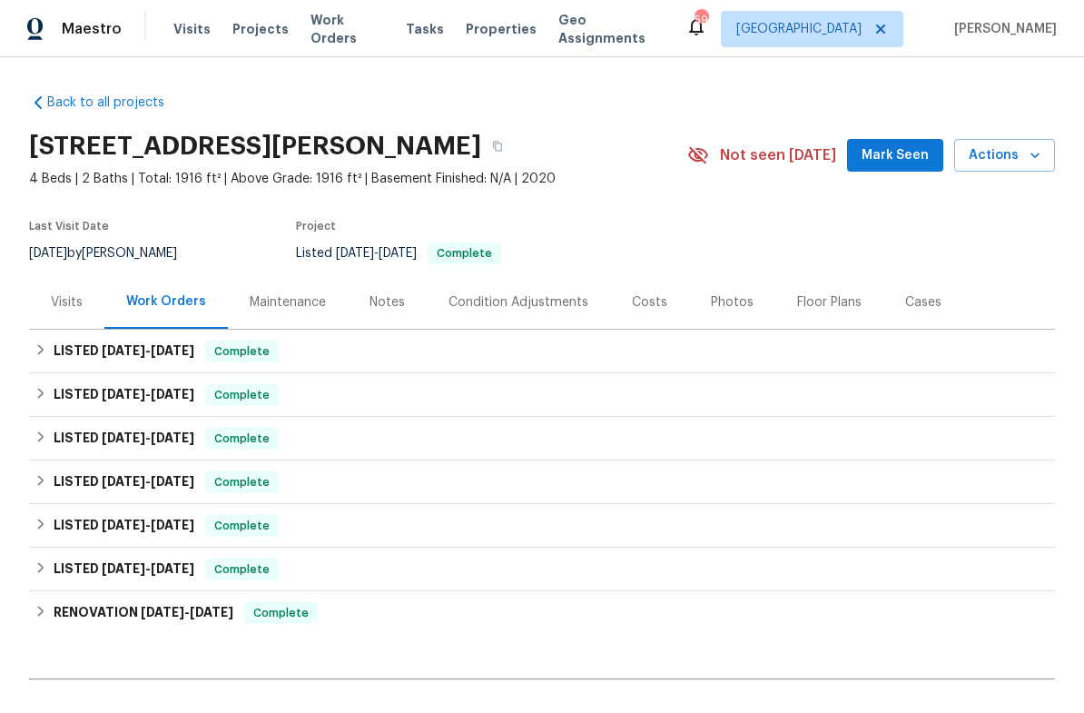
click at [1023, 162] on span "Actions" at bounding box center [1005, 155] width 72 height 23
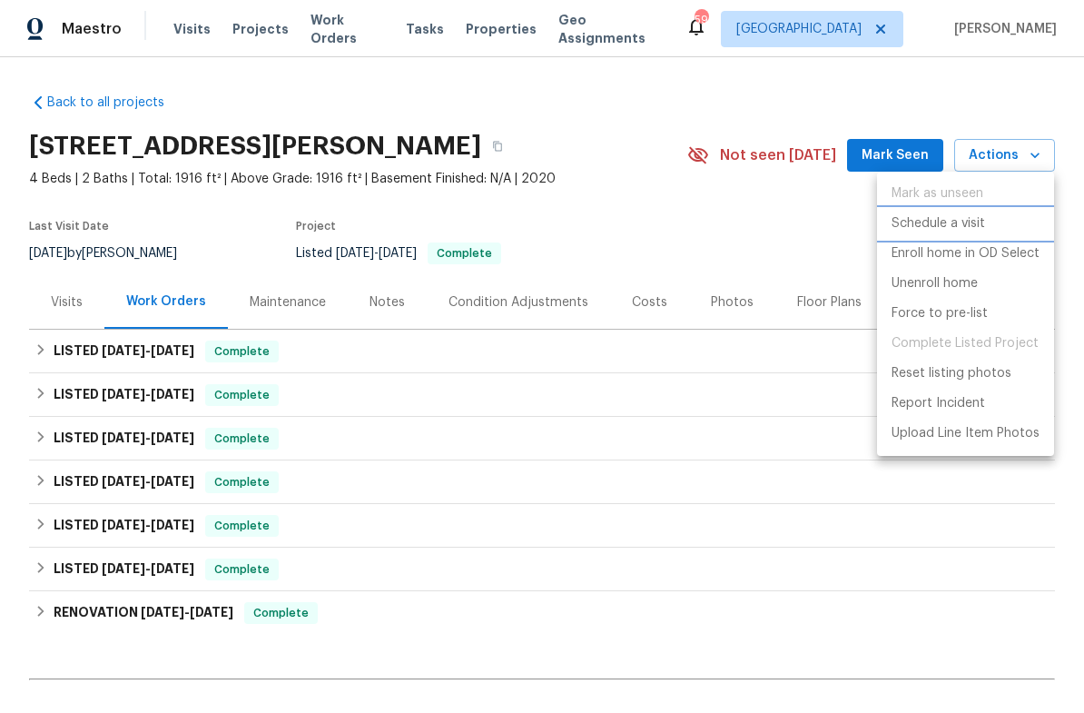
click at [989, 220] on li "Schedule a visit" at bounding box center [965, 224] width 177 height 30
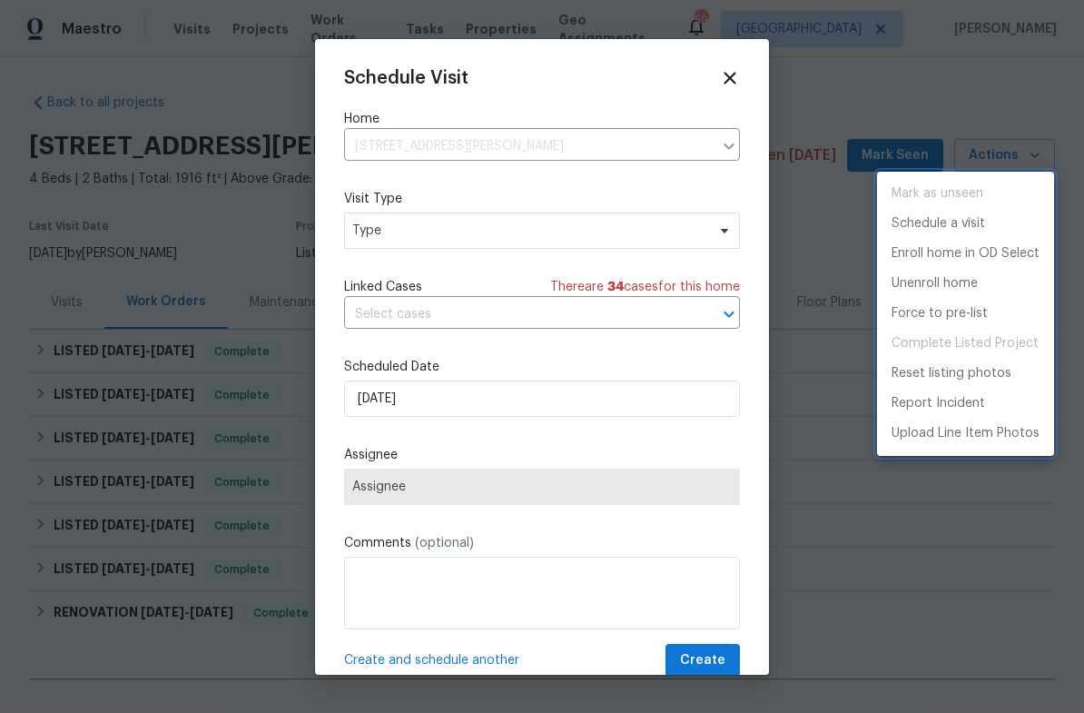
click at [389, 235] on div at bounding box center [542, 356] width 1084 height 713
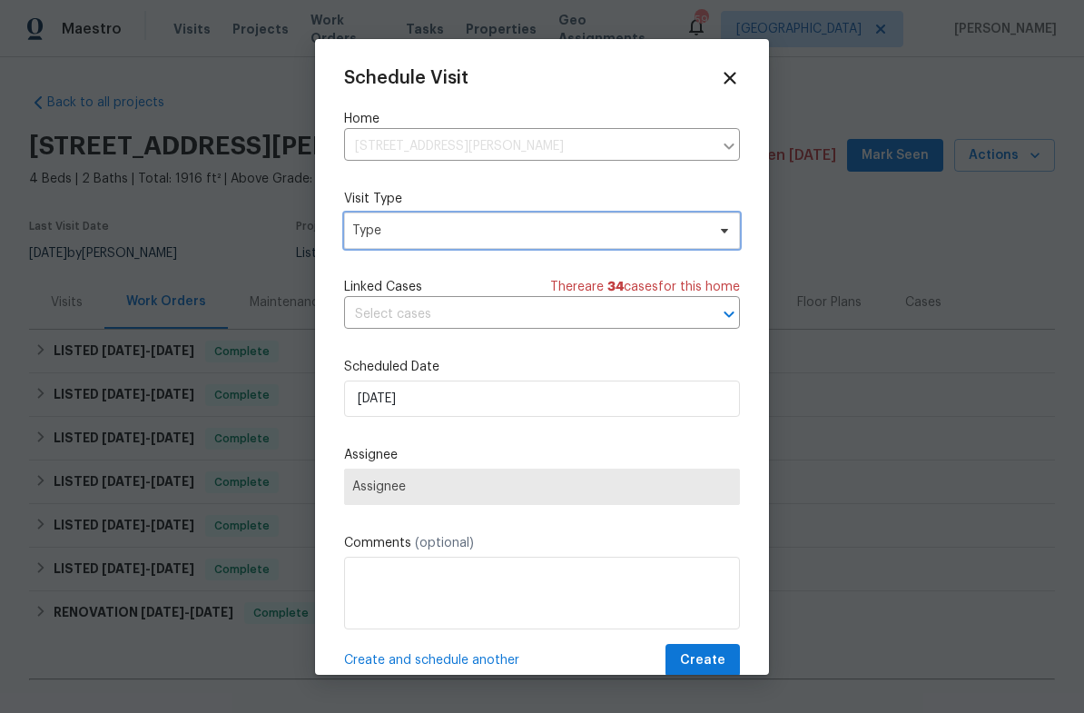
click at [383, 242] on span "Type" at bounding box center [542, 231] width 396 height 36
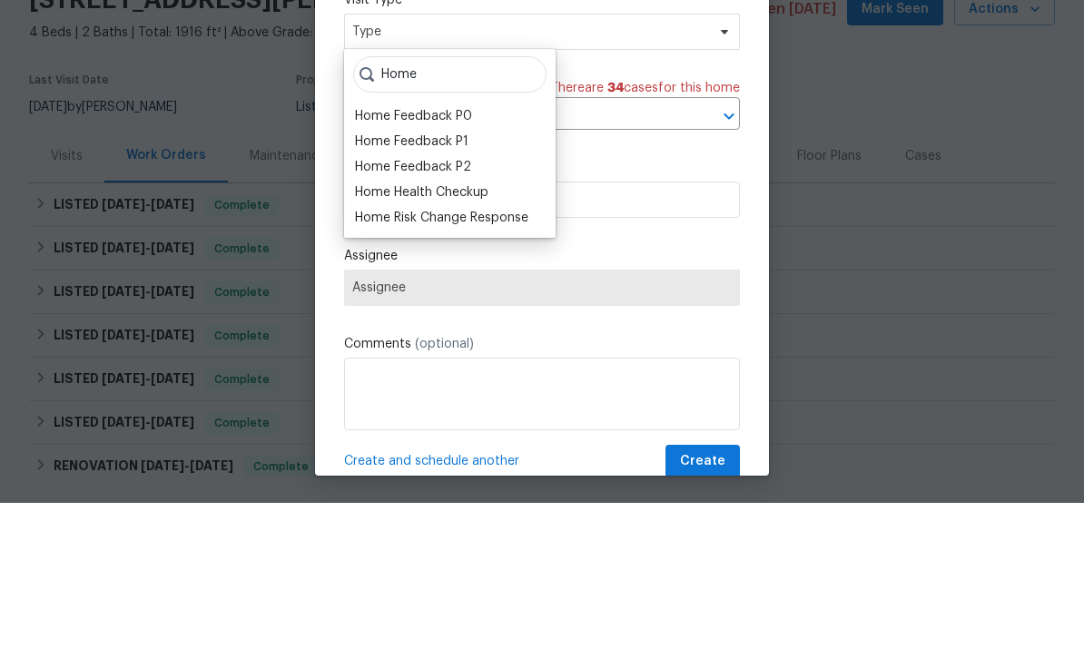
scroll to position [41, 0]
type input "Home"
click at [379, 332] on div "Home Health Checkup" at bounding box center [422, 341] width 134 height 18
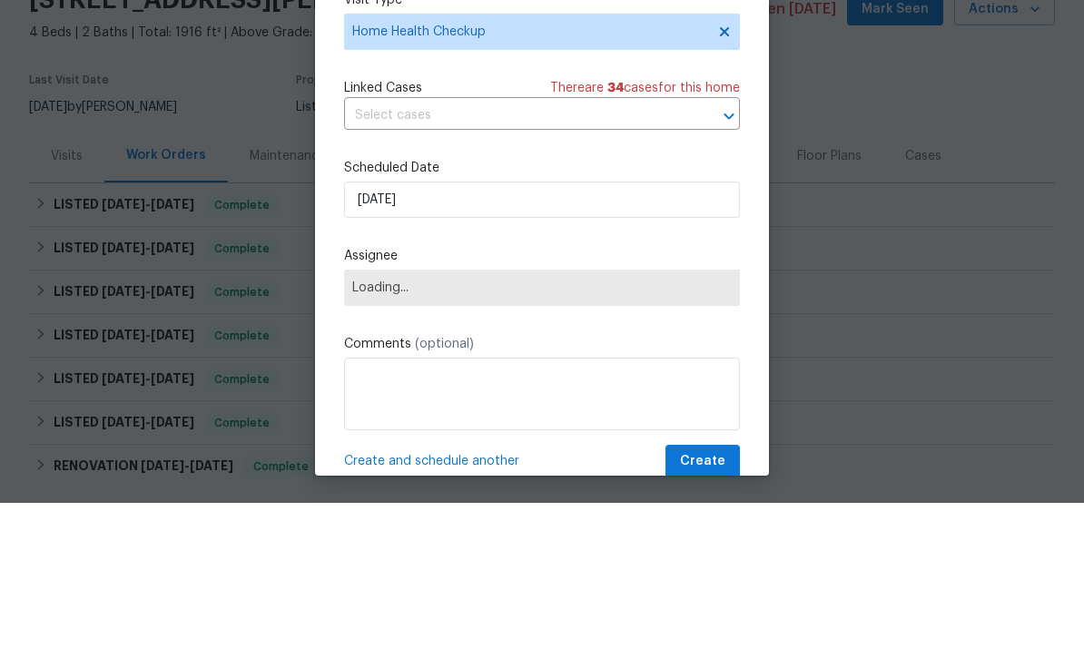
scroll to position [68, 0]
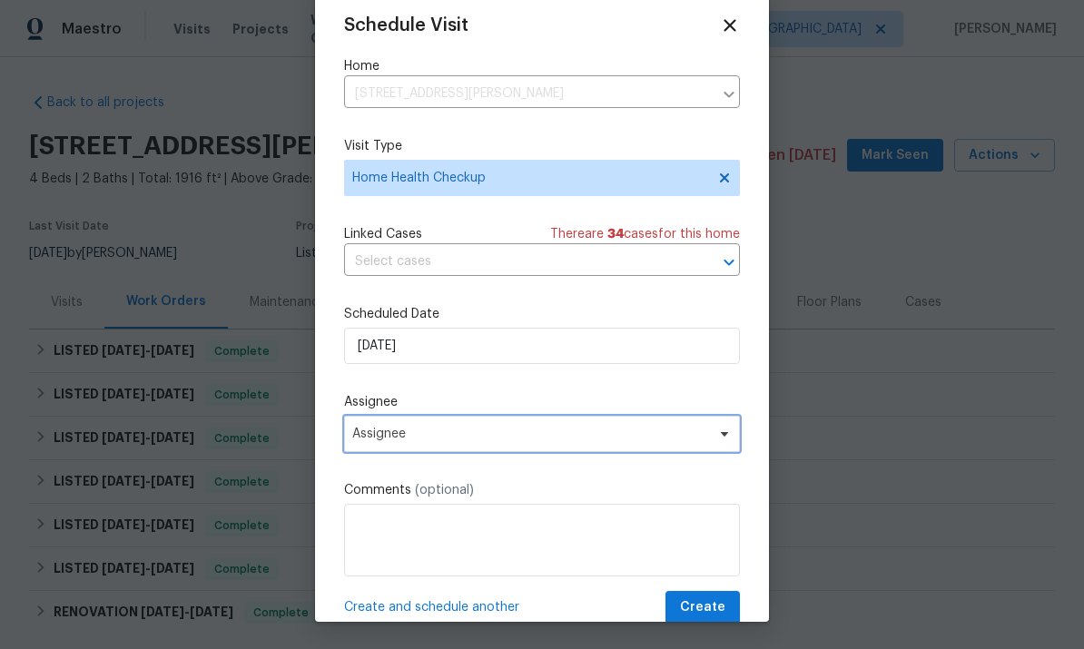
click at [727, 437] on icon at bounding box center [724, 434] width 7 height 5
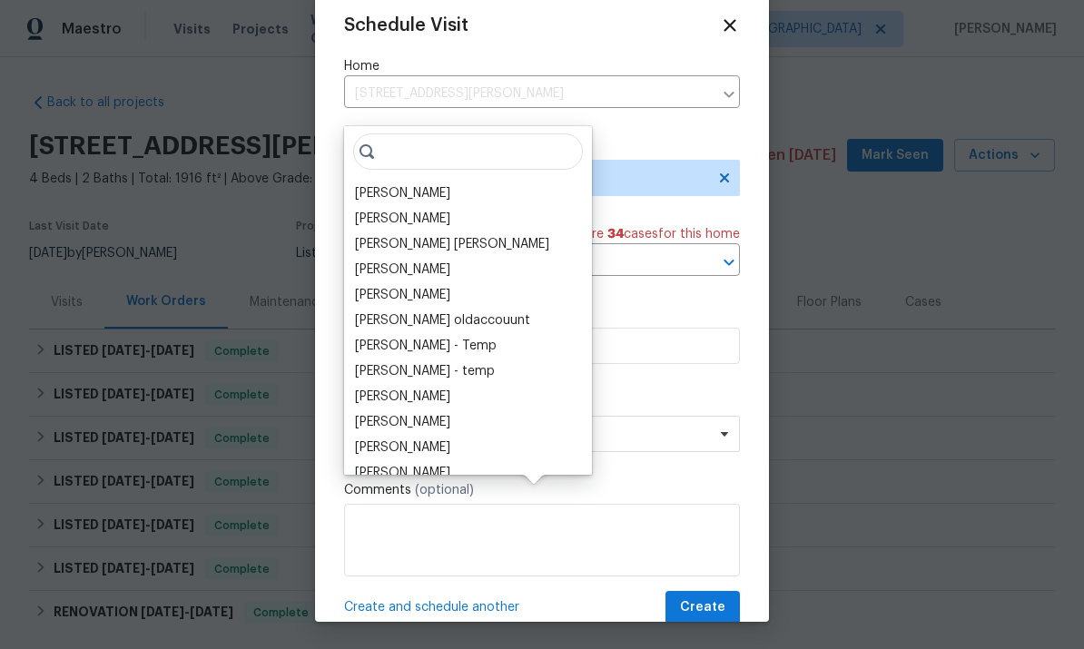
click at [366, 184] on div "[PERSON_NAME]" at bounding box center [402, 193] width 95 height 18
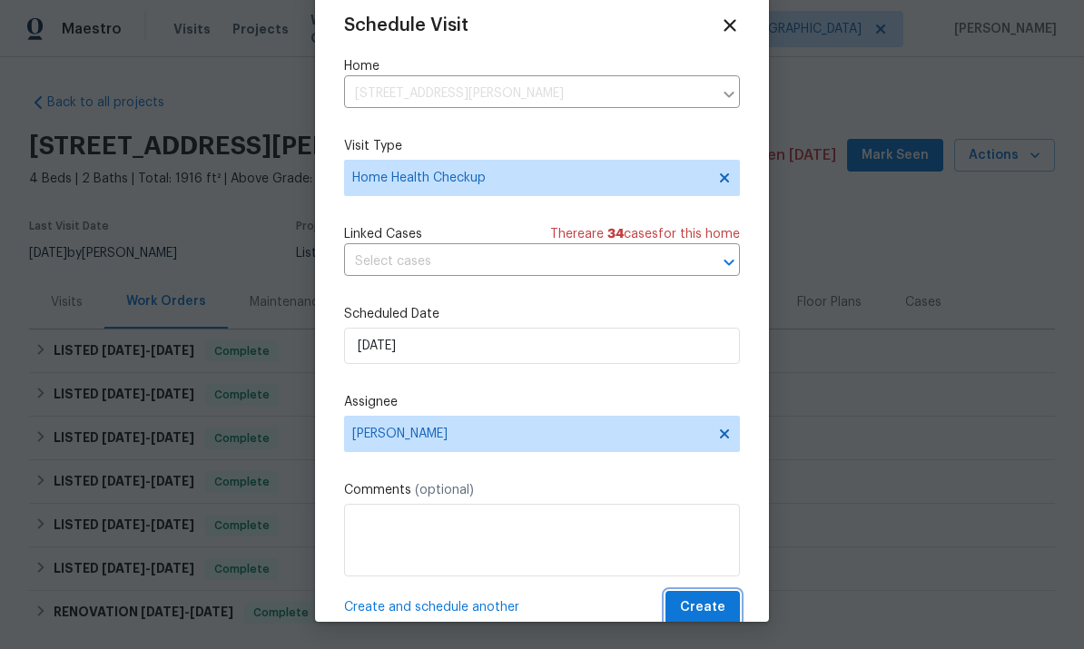
click at [715, 606] on span "Create" at bounding box center [702, 608] width 45 height 23
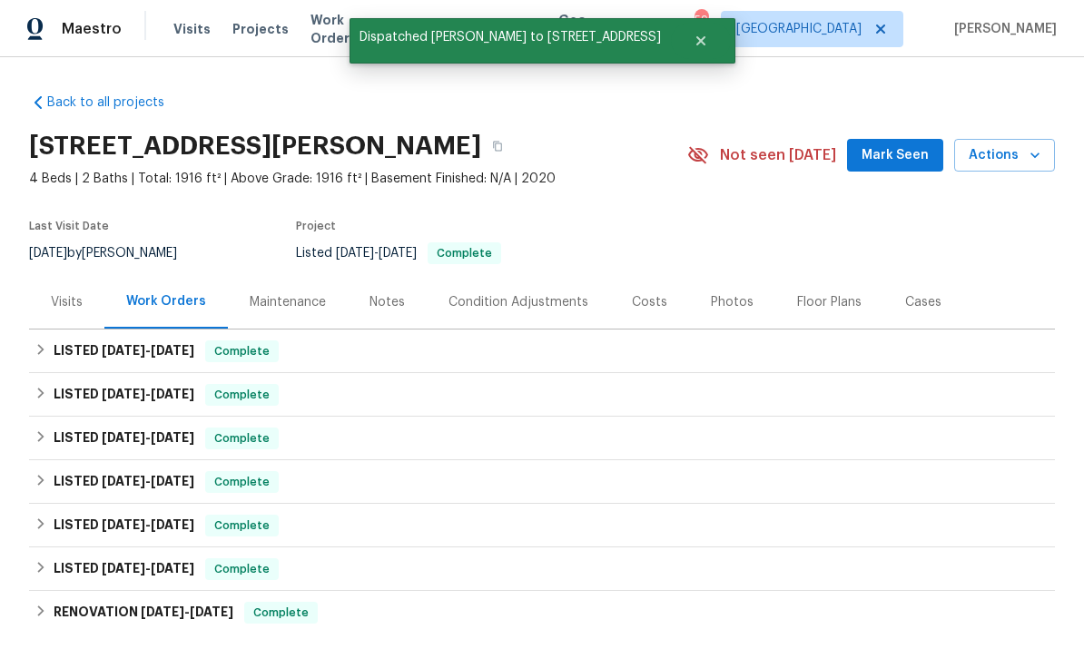
scroll to position [0, 0]
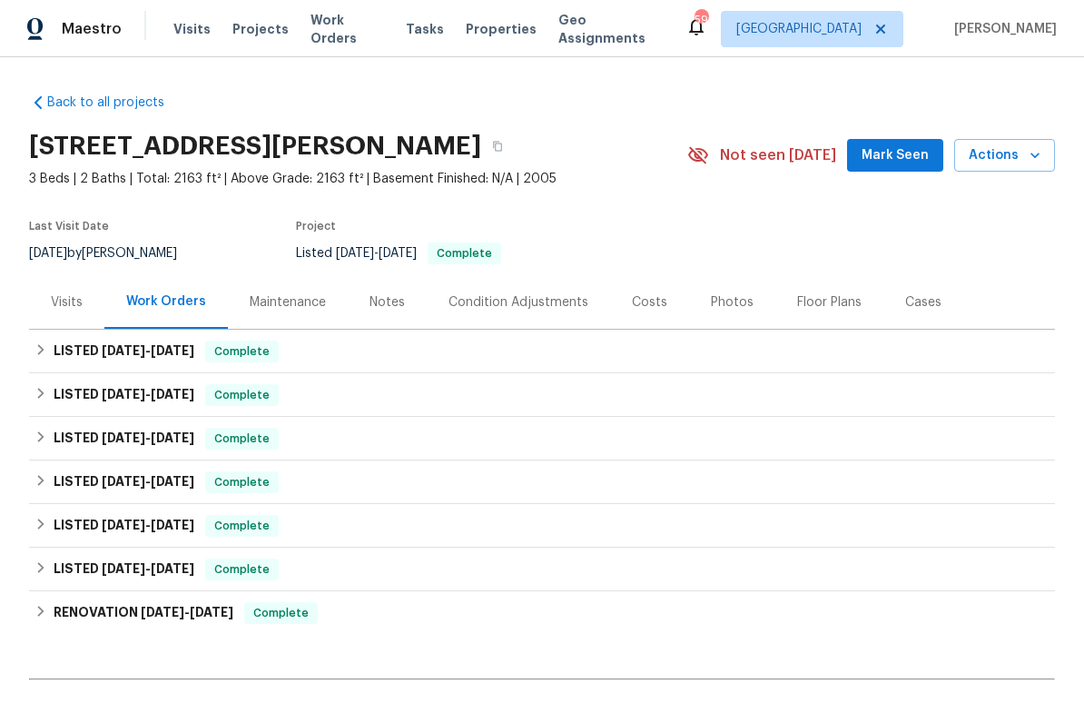
click at [1034, 164] on span "Actions" at bounding box center [1005, 155] width 72 height 23
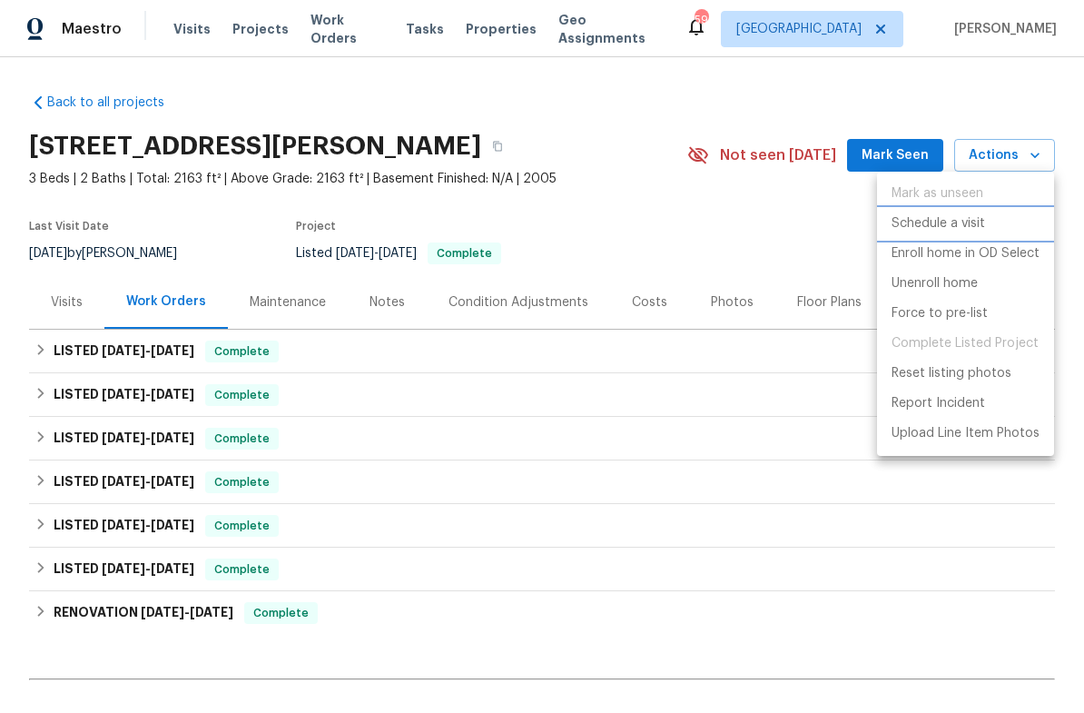
click at [968, 225] on p "Schedule a visit" at bounding box center [939, 223] width 94 height 19
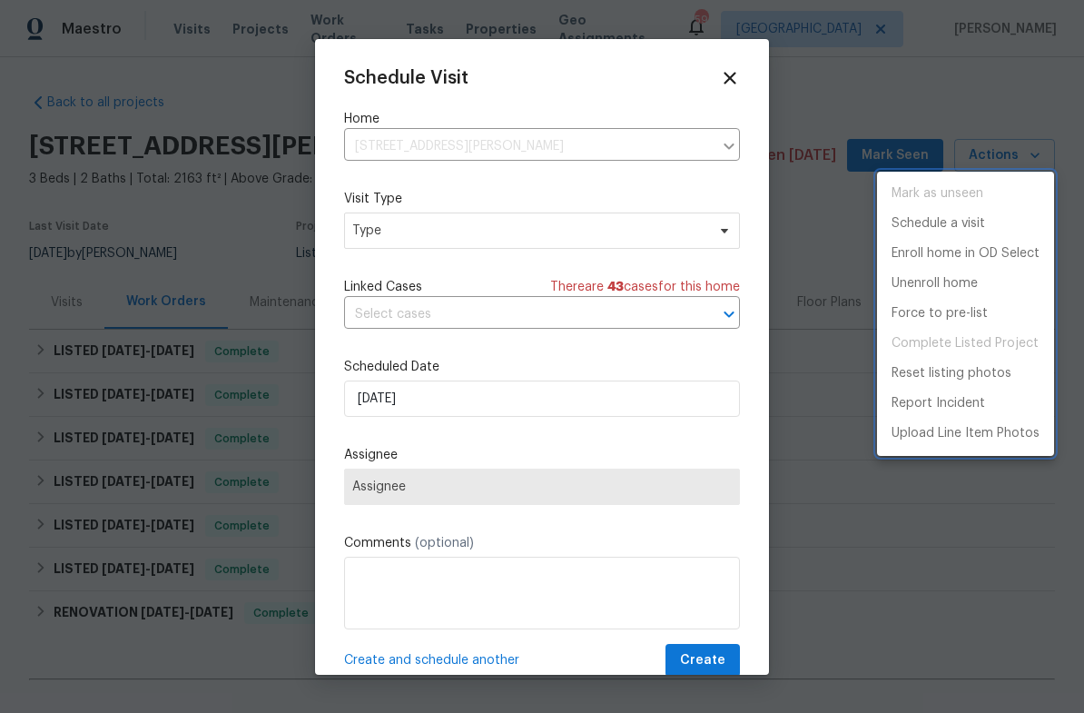
click at [575, 236] on div at bounding box center [542, 356] width 1084 height 713
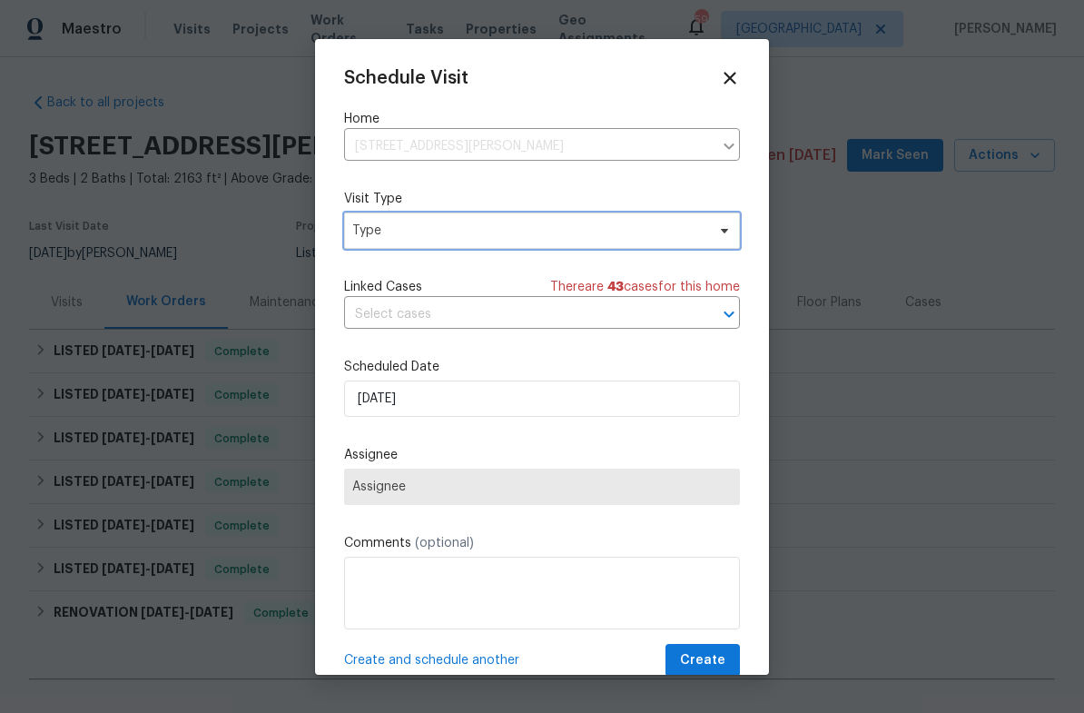
click at [608, 233] on span "Type" at bounding box center [528, 231] width 353 height 18
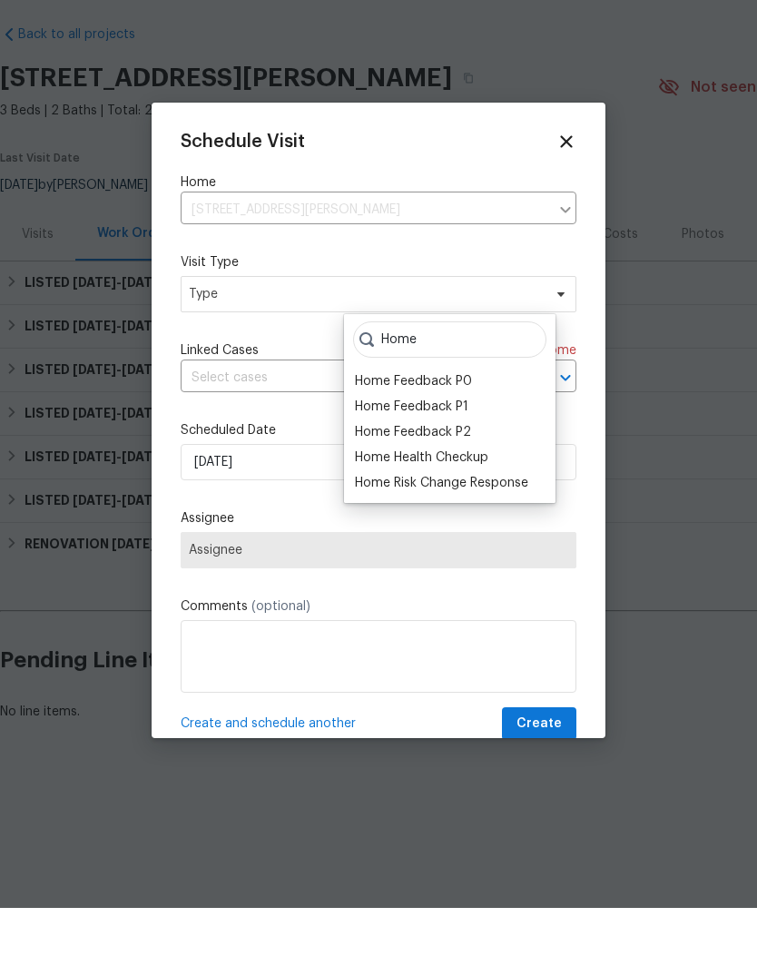
type input "Home"
click at [471, 517] on div "Home Health Checkup" at bounding box center [422, 526] width 134 height 18
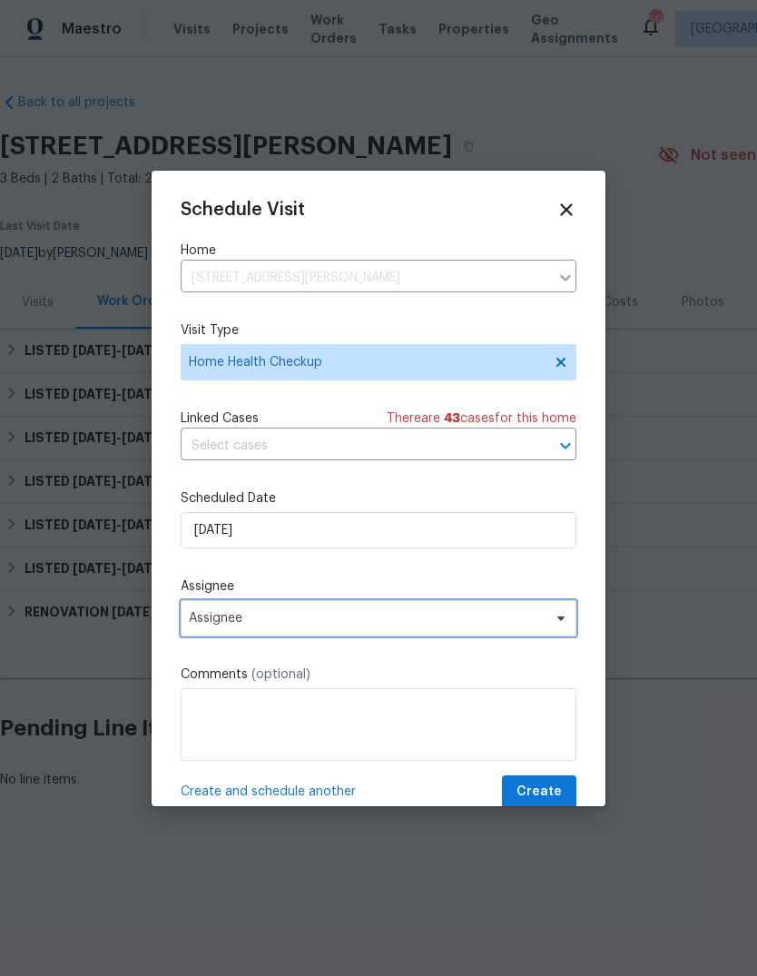
click at [530, 626] on span "Assignee" at bounding box center [367, 618] width 356 height 15
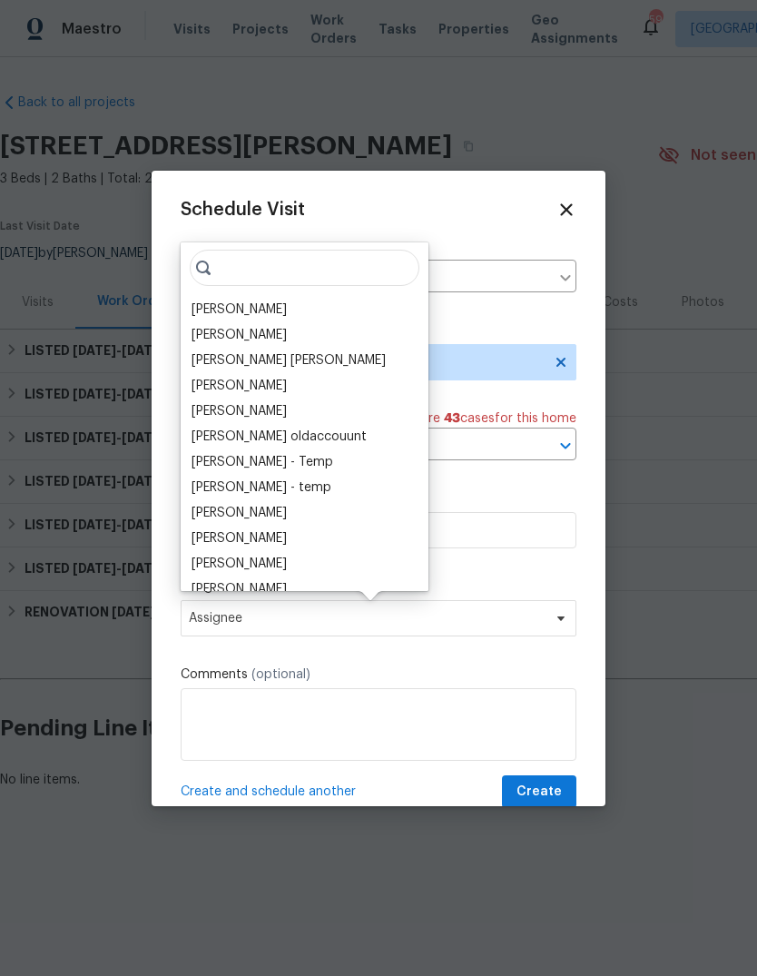
click at [214, 313] on div "[PERSON_NAME]" at bounding box center [239, 310] width 95 height 18
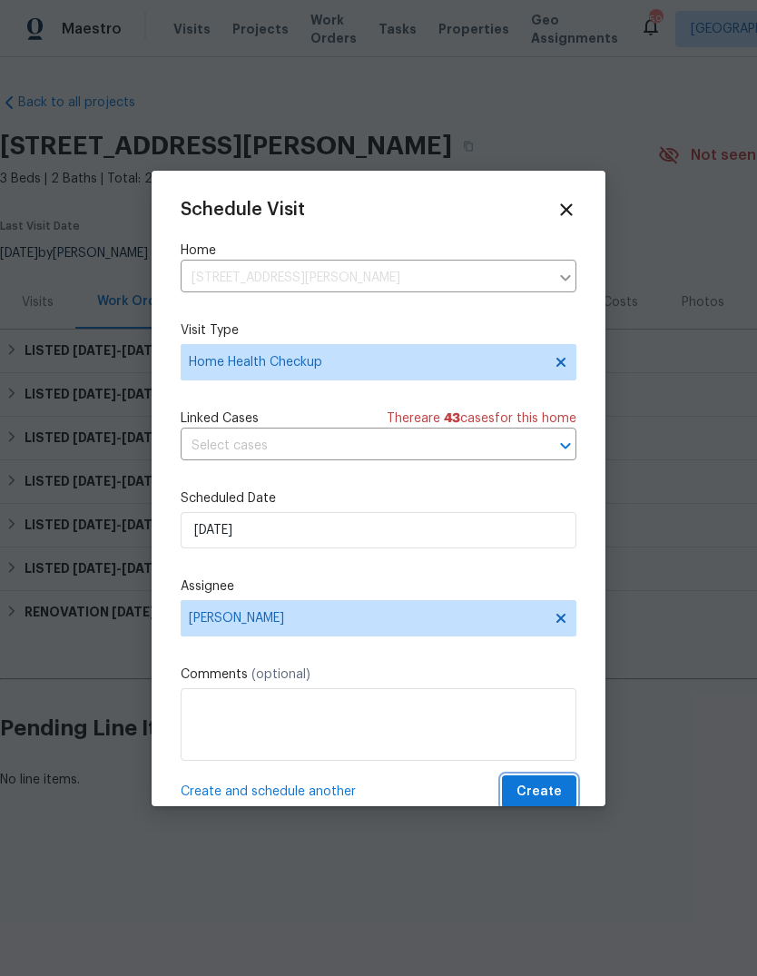
click at [557, 712] on span "Create" at bounding box center [539, 792] width 45 height 23
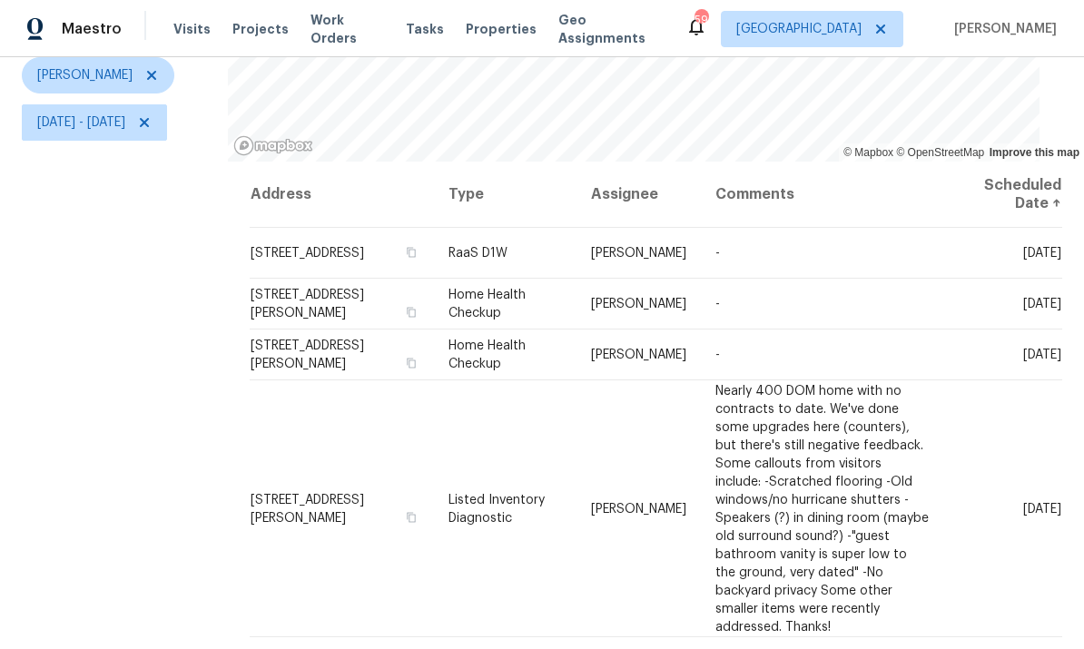
scroll to position [220, 0]
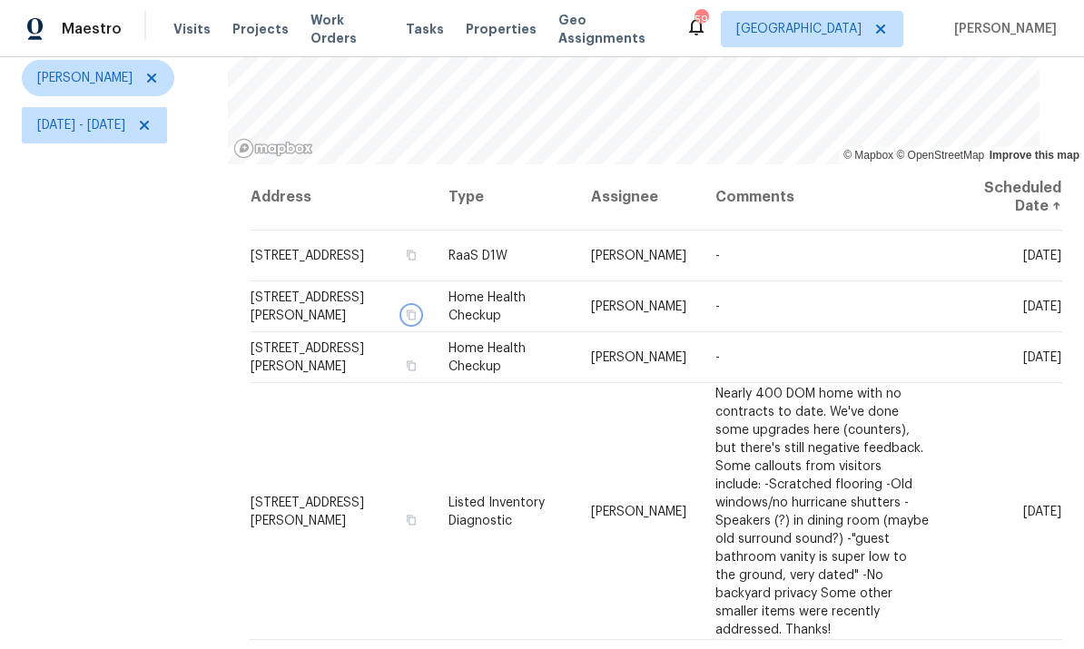
click at [417, 311] on icon "button" at bounding box center [412, 315] width 9 height 10
click at [417, 312] on icon "button" at bounding box center [411, 315] width 11 height 11
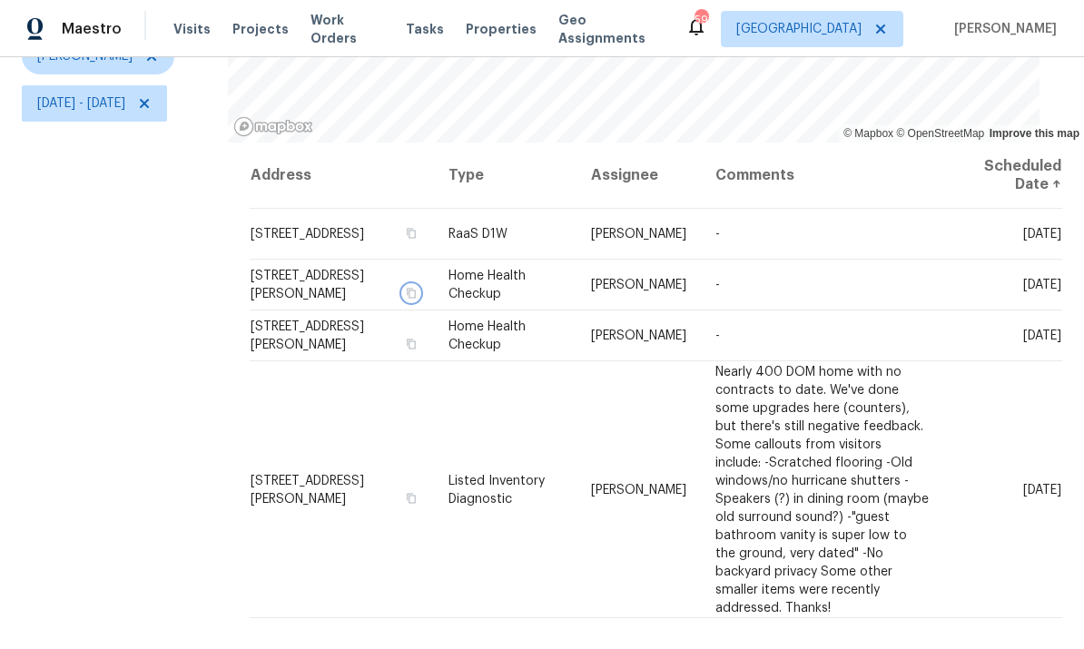
scroll to position [241, 0]
click at [417, 340] on icon "button" at bounding box center [411, 345] width 11 height 11
click at [417, 348] on icon "button" at bounding box center [411, 345] width 11 height 11
